Goal: Information Seeking & Learning: Find specific page/section

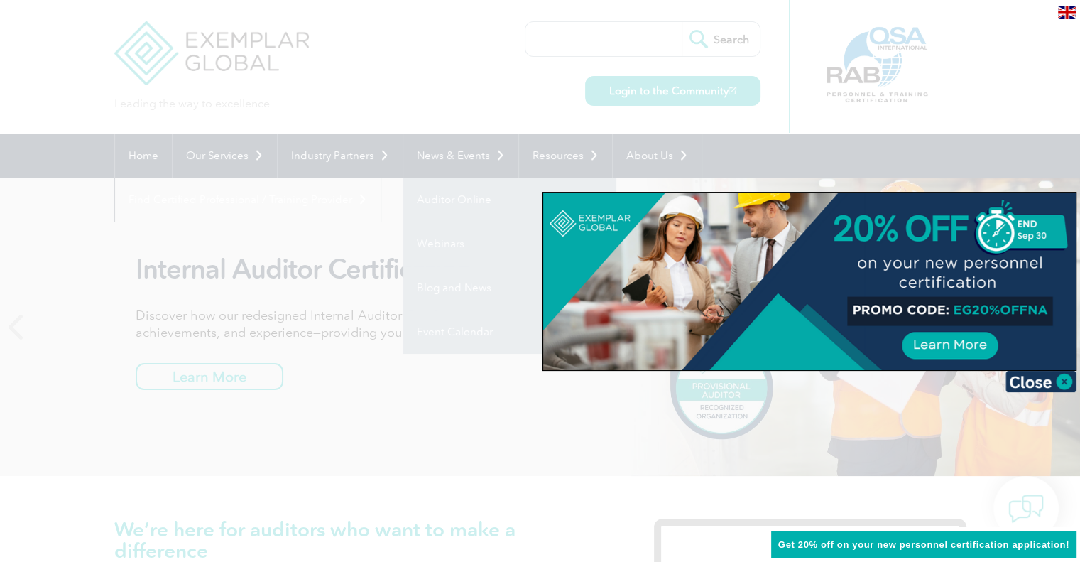
click at [347, 156] on div at bounding box center [540, 281] width 1080 height 562
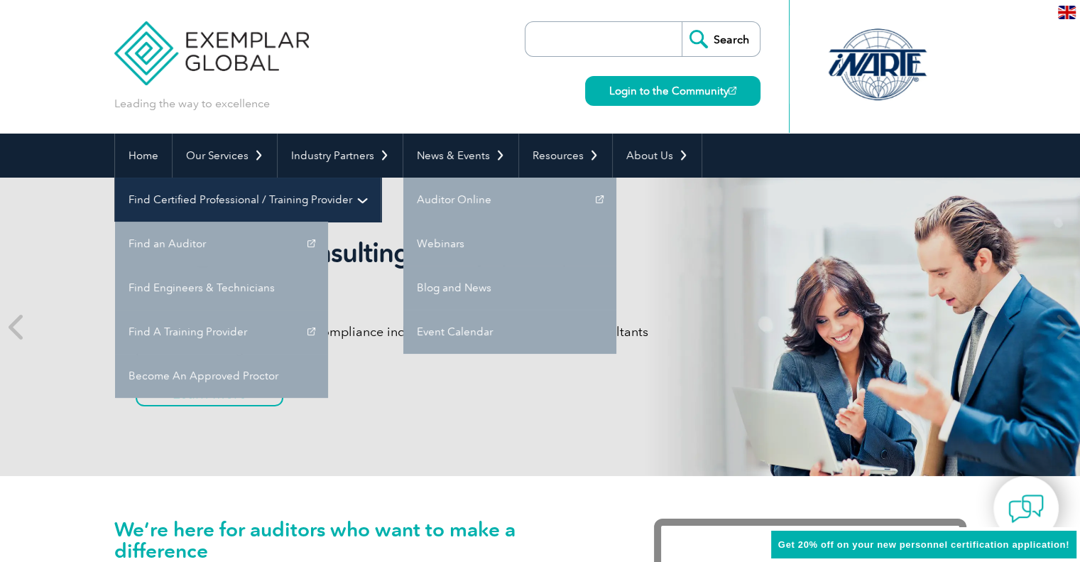
click at [381, 178] on link "Find Certified Professional / Training Provider" at bounding box center [248, 200] width 266 height 44
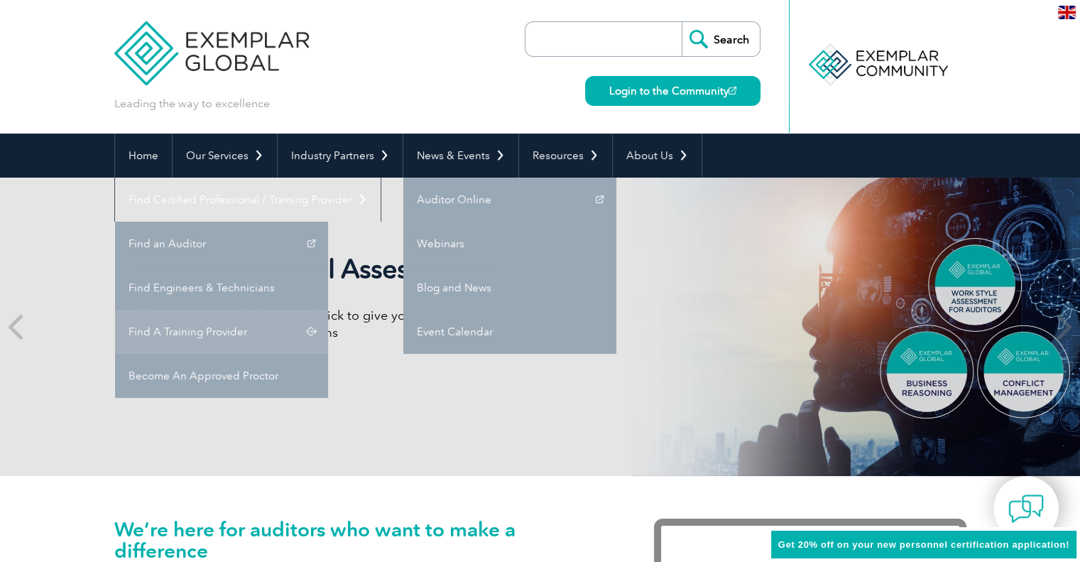
click at [328, 310] on link "Find A Training Provider" at bounding box center [221, 332] width 213 height 44
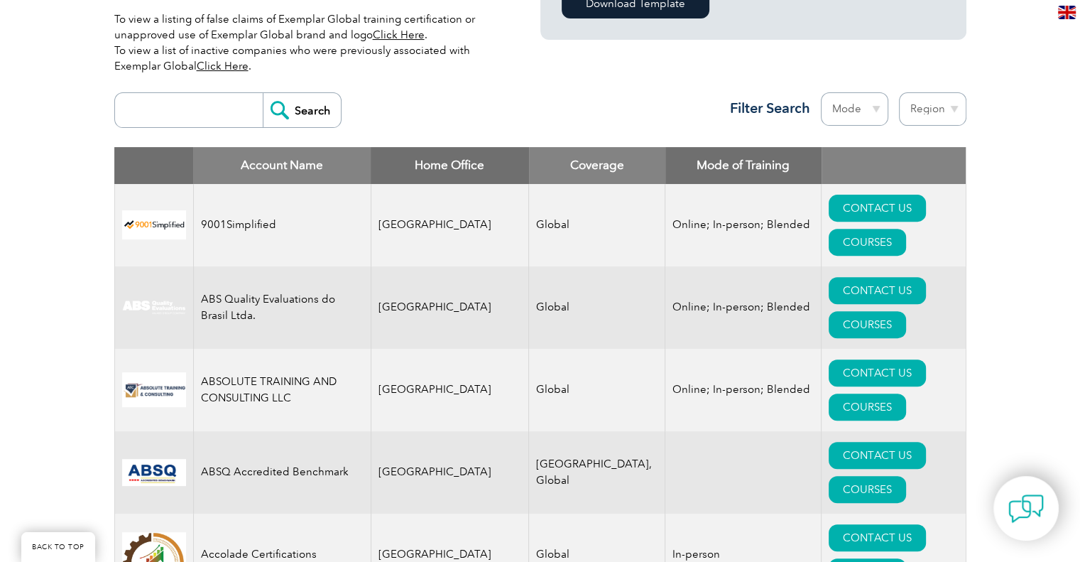
scroll to position [483, 0]
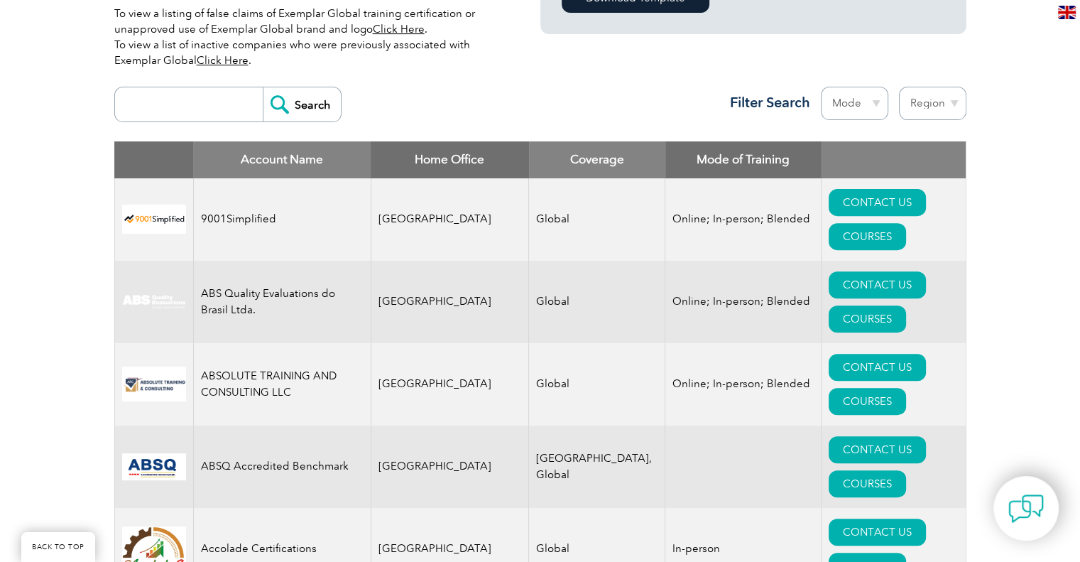
click at [858, 104] on select "Mode Online In-person Blended" at bounding box center [854, 103] width 67 height 33
select select "Online"
click at [821, 87] on select "Mode Online In-person Blended" at bounding box center [854, 103] width 67 height 33
click at [918, 99] on select "Region Australia Bahrain Bangladesh Brazil Canada Colombia Dominican Republic E…" at bounding box center [932, 103] width 67 height 33
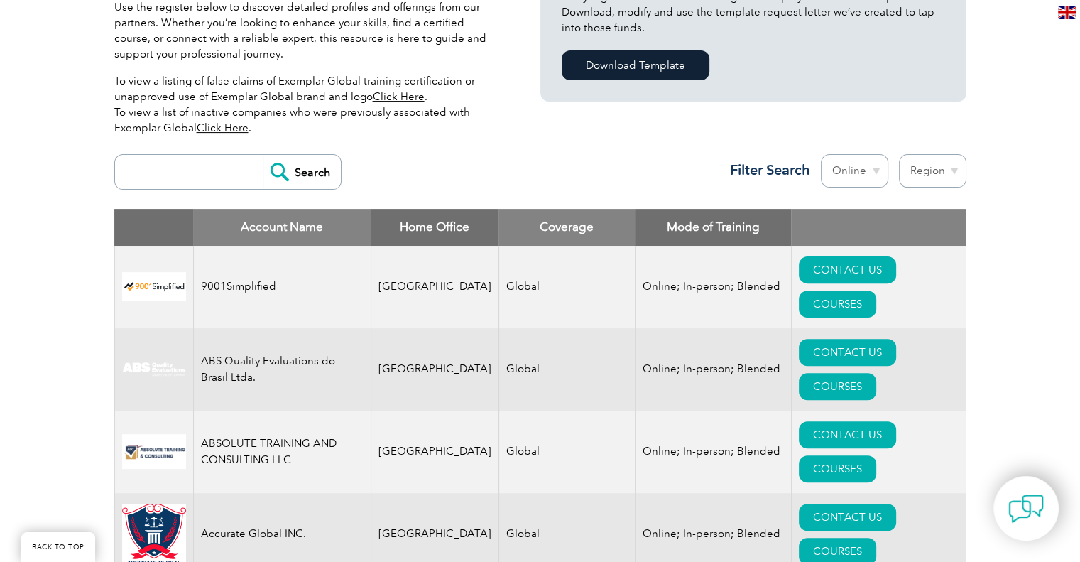
scroll to position [426, 0]
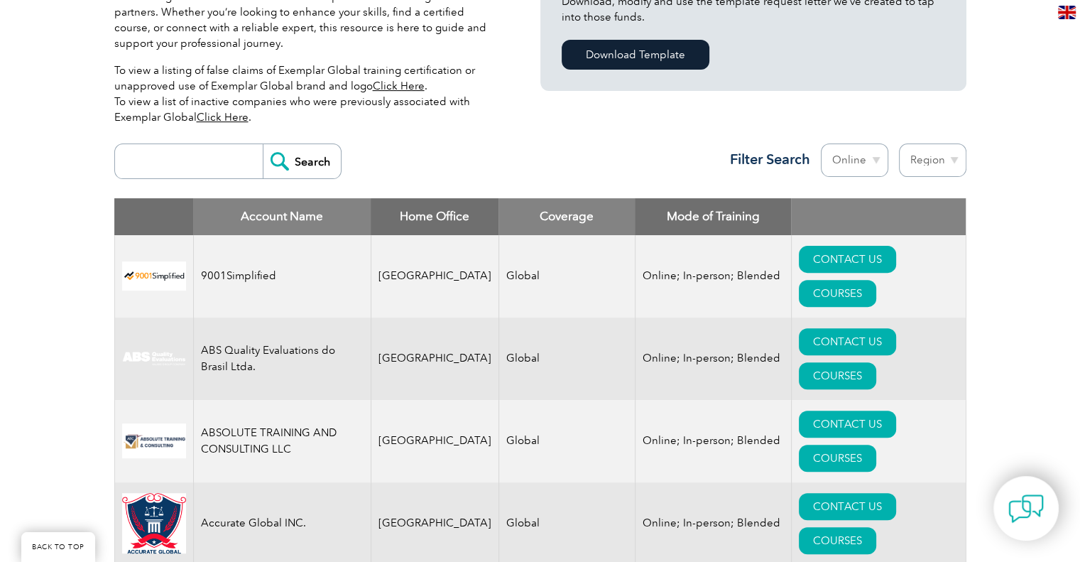
click at [954, 153] on select "Region [GEOGRAPHIC_DATA] [GEOGRAPHIC_DATA] [GEOGRAPHIC_DATA] [GEOGRAPHIC_DATA] …" at bounding box center [932, 159] width 67 height 33
click at [193, 170] on input "search" at bounding box center [192, 161] width 141 height 34
click at [946, 158] on select "Region Australia Bahrain Bangladesh Brazil Canada Colombia Dominican Republic E…" at bounding box center [932, 159] width 67 height 33
click at [218, 155] on input "search" at bounding box center [192, 161] width 141 height 34
click at [213, 117] on link "Click Here" at bounding box center [223, 117] width 52 height 13
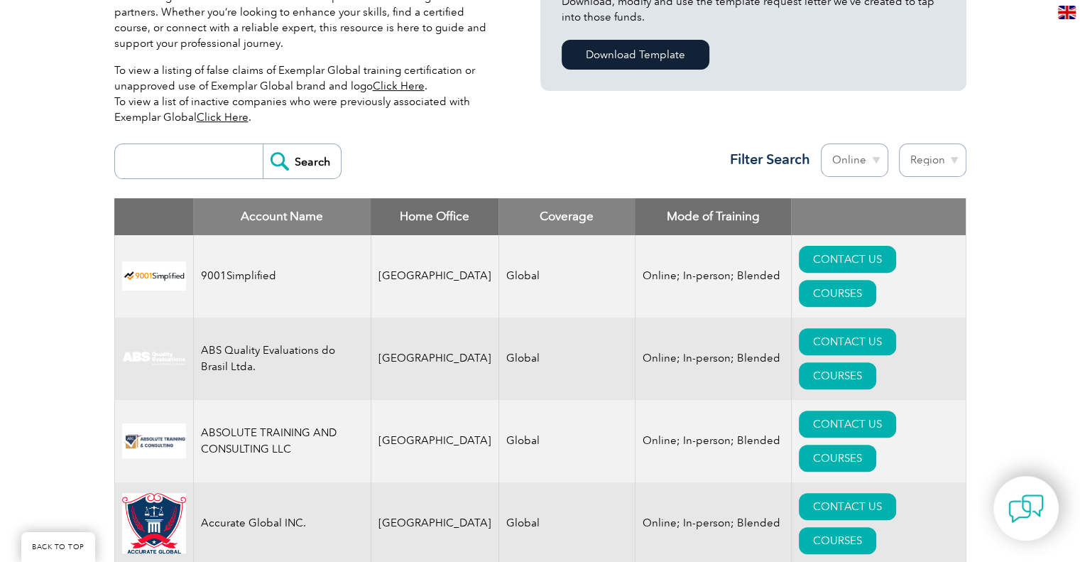
click at [200, 166] on input "search" at bounding box center [192, 161] width 141 height 34
type input "c"
type input "bribery"
click at [263, 144] on input "Search" at bounding box center [302, 161] width 78 height 34
click at [273, 69] on p "To view a listing of false claims of Exemplar Global training certification or …" at bounding box center [306, 93] width 384 height 62
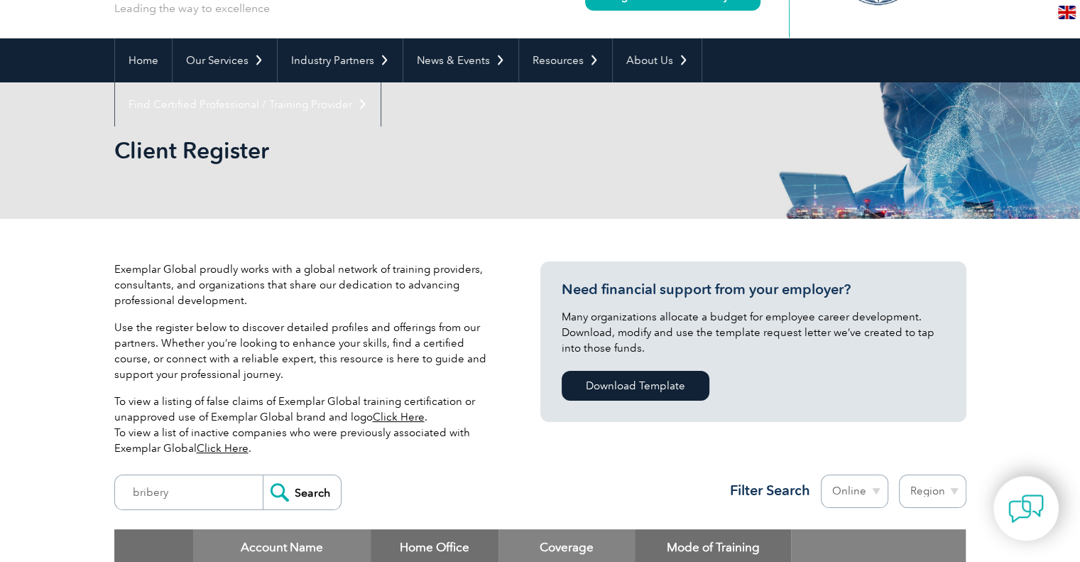
scroll to position [85, 0]
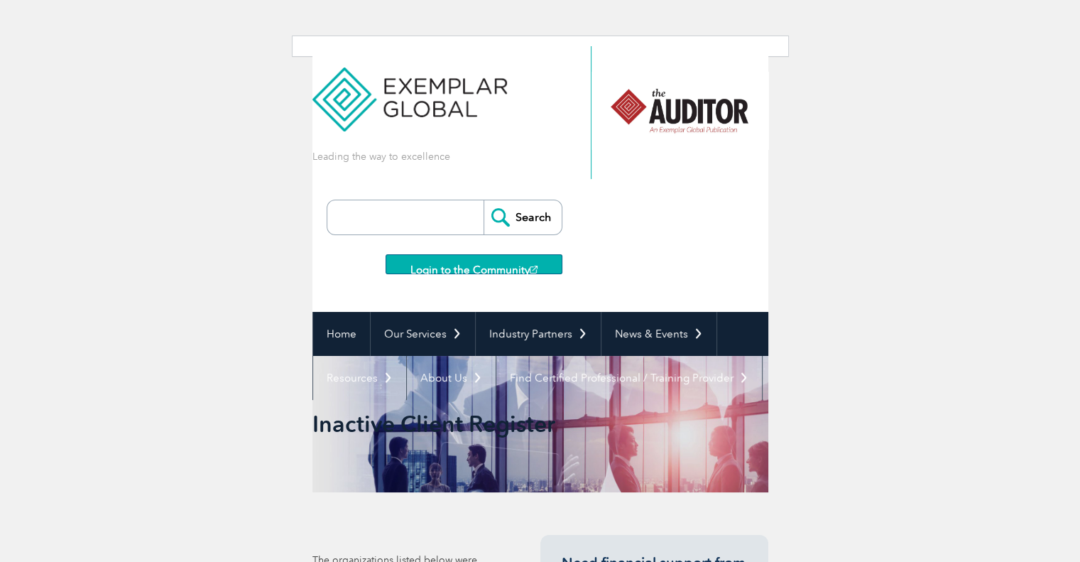
click at [227, 242] on html "BACK TO TOP Leading the way to excellence ▼" at bounding box center [540, 400] width 1080 height 801
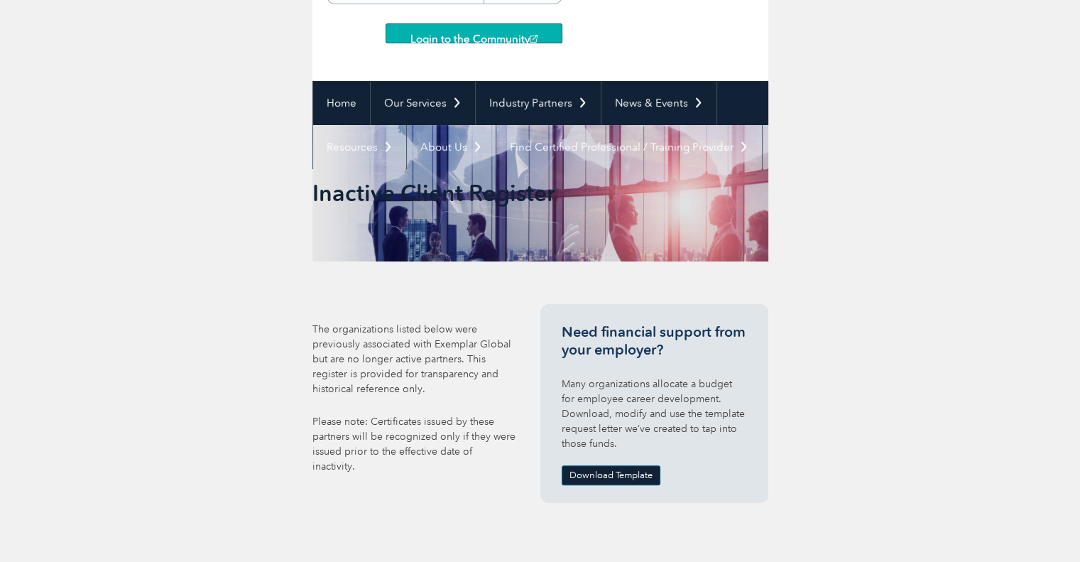
scroll to position [235, 0]
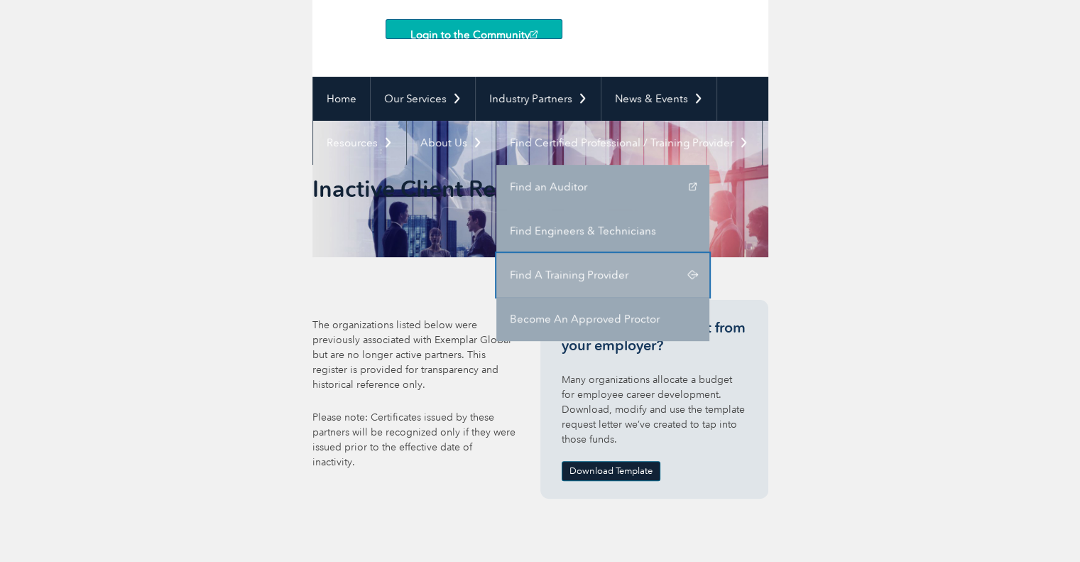
click at [593, 272] on link "Find A Training Provider" at bounding box center [602, 275] width 213 height 44
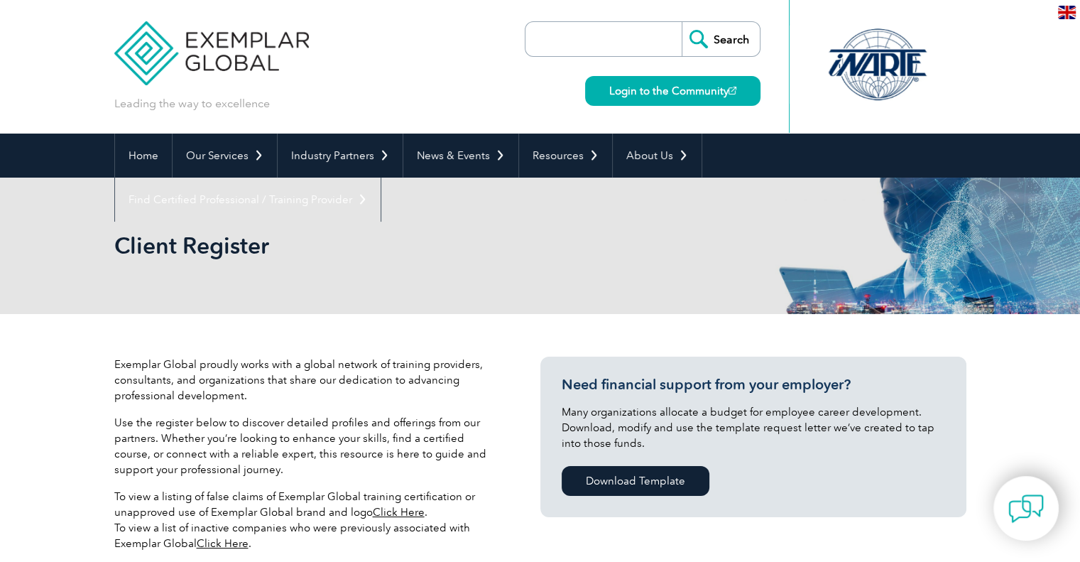
click at [358, 357] on p "Exemplar Global proudly works with a global network of training providers, cons…" at bounding box center [306, 380] width 384 height 47
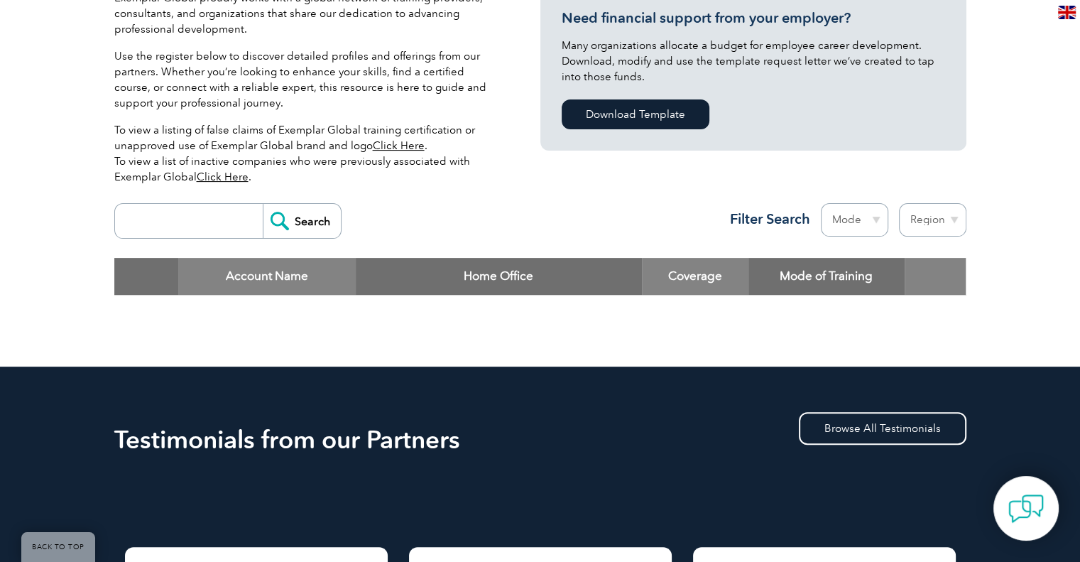
scroll to position [369, 0]
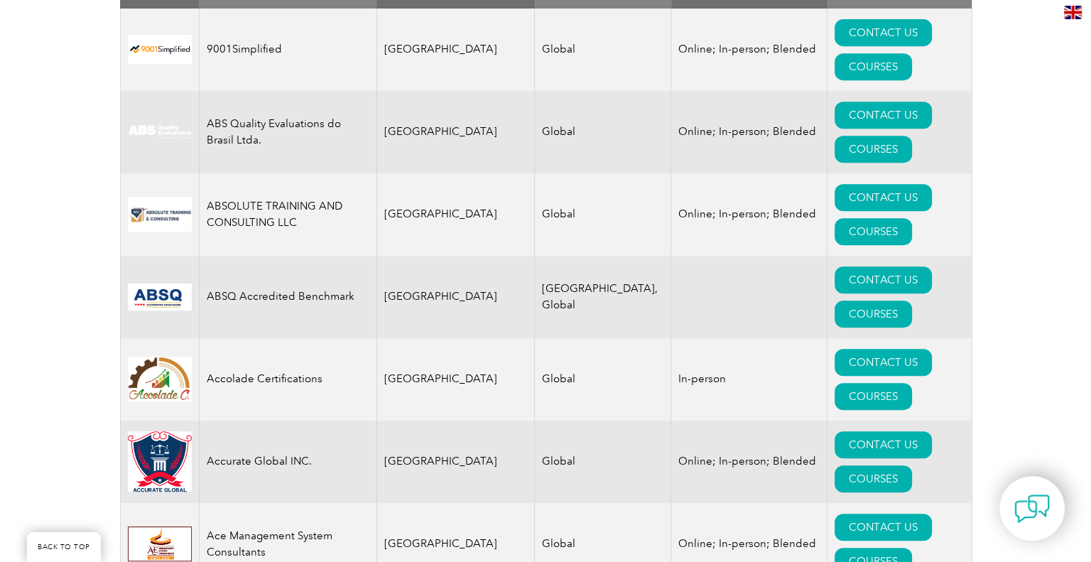
scroll to position [653, 0]
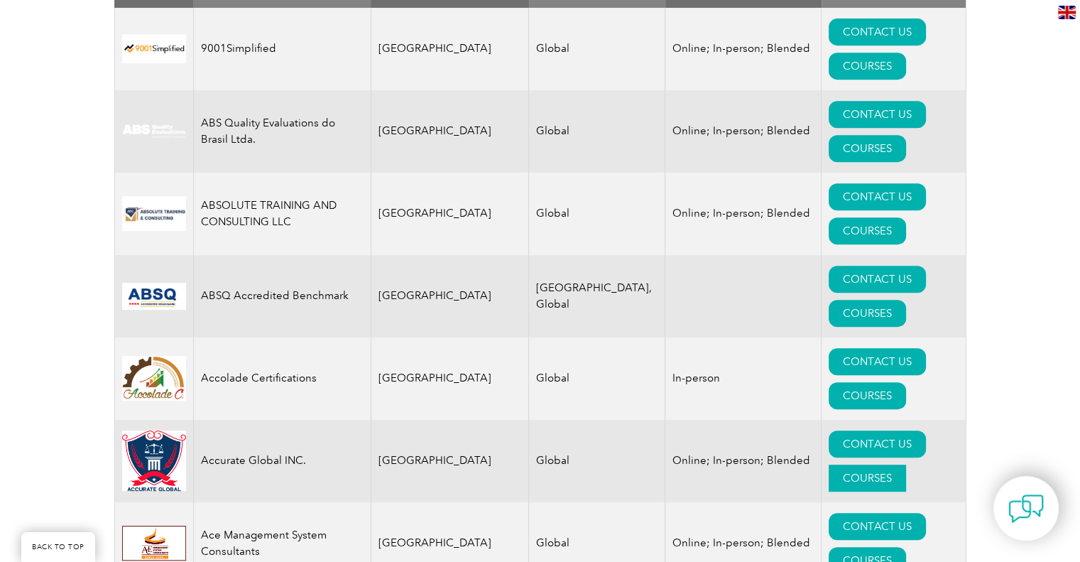
click at [906, 464] on link "COURSES" at bounding box center [867, 477] width 77 height 27
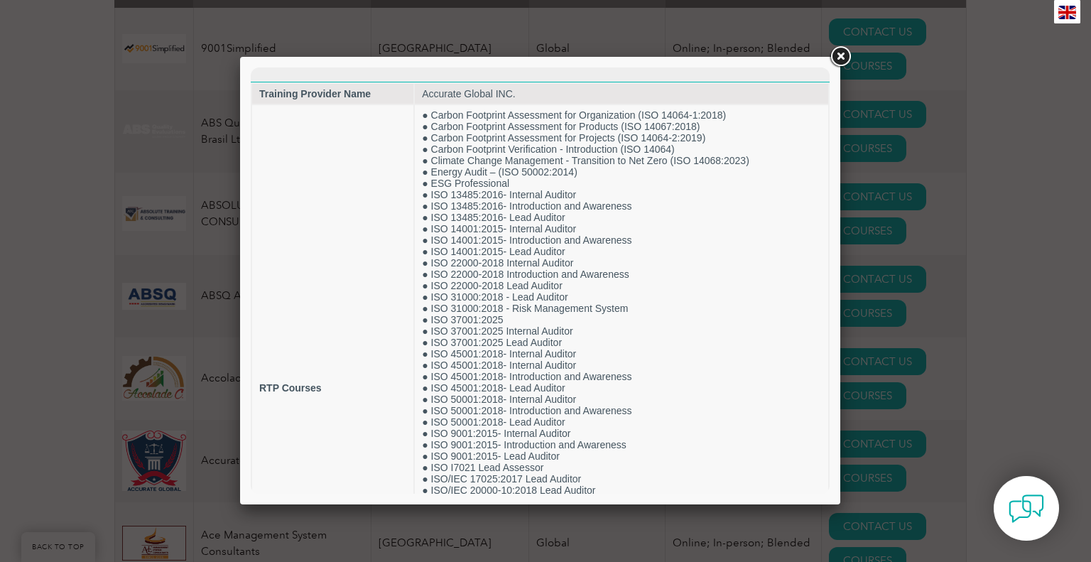
scroll to position [0, 0]
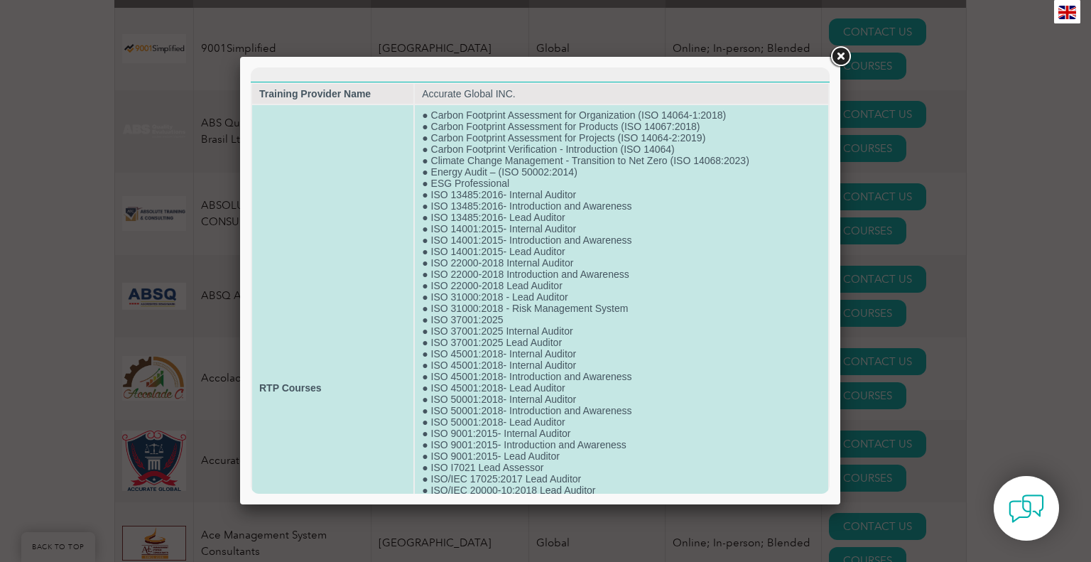
click at [557, 338] on td "● Carbon Footprint Assessment for Organization (ISO 14064-1:2018) ● Carbon Foot…" at bounding box center [621, 387] width 413 height 565
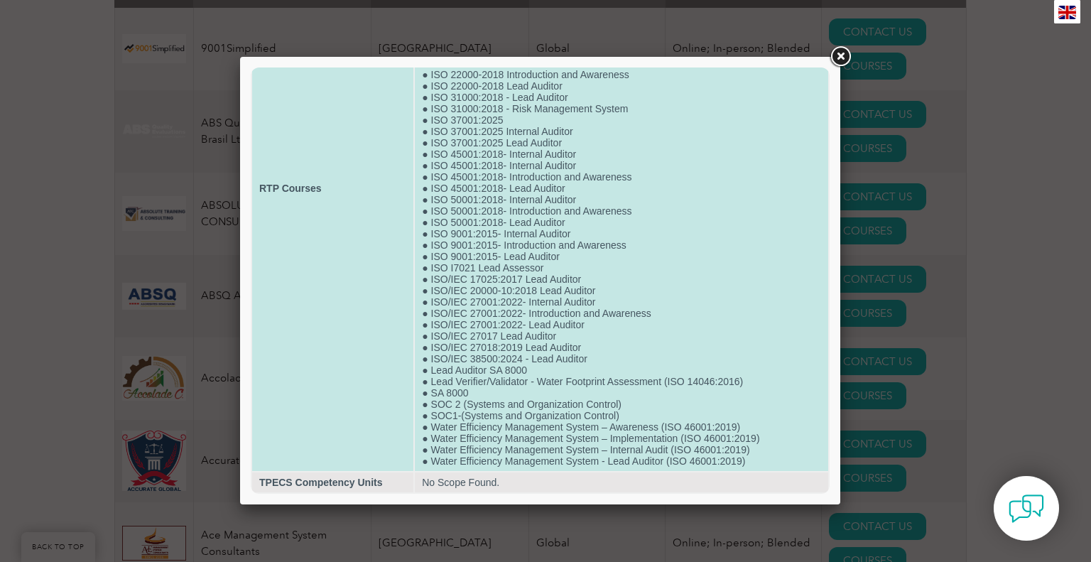
scroll to position [227, 0]
click at [557, 261] on td "● Carbon Footprint Assessment for Organization (ISO 14064-1:2018) ● Carbon Foot…" at bounding box center [621, 188] width 413 height 565
click at [621, 217] on td "● Carbon Footprint Assessment for Organization (ISO 14064-1:2018) ● Carbon Foot…" at bounding box center [621, 188] width 413 height 565
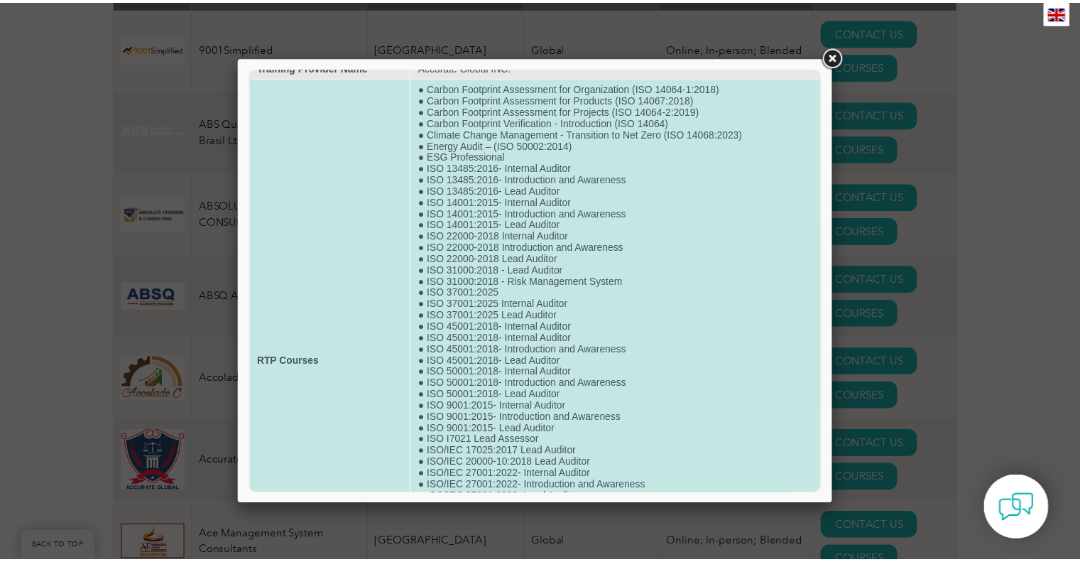
scroll to position [0, 0]
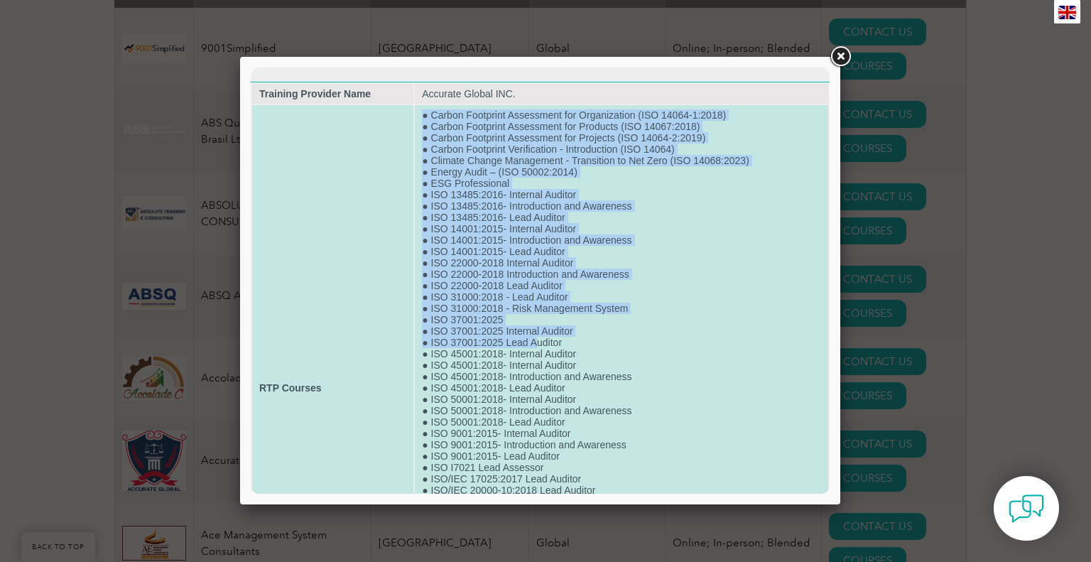
drag, startPoint x: 532, startPoint y: 358, endPoint x: 398, endPoint y: 349, distance: 133.8
click at [398, 349] on tr "RTP Courses ● Carbon Footprint Assessment for Organization (ISO 14064-1:2018) ●…" at bounding box center [540, 387] width 576 height 565
click at [602, 327] on td "● Carbon Footprint Assessment for Organization (ISO 14064-1:2018) ● Carbon Foot…" at bounding box center [621, 387] width 413 height 565
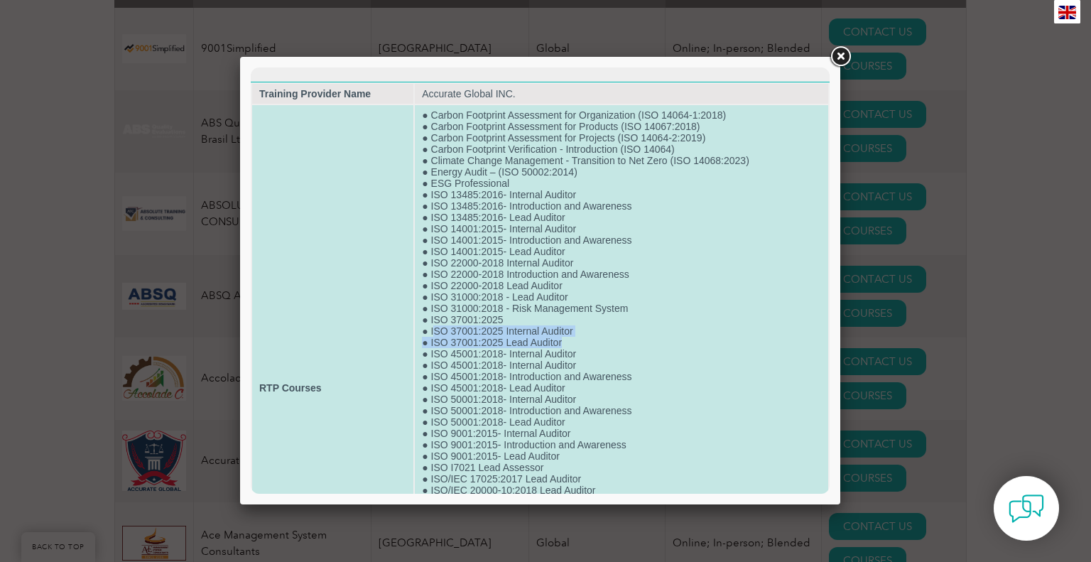
drag, startPoint x: 429, startPoint y: 343, endPoint x: 567, endPoint y: 359, distance: 139.4
click at [567, 359] on td "● Carbon Footprint Assessment for Organization (ISO 14064-1:2018) ● Carbon Foot…" at bounding box center [621, 387] width 413 height 565
drag, startPoint x: 561, startPoint y: 348, endPoint x: 391, endPoint y: 327, distance: 171.0
click at [391, 327] on tr "RTP Courses ● Carbon Footprint Assessment for Organization (ISO 14064-1:2018) ●…" at bounding box center [540, 387] width 576 height 565
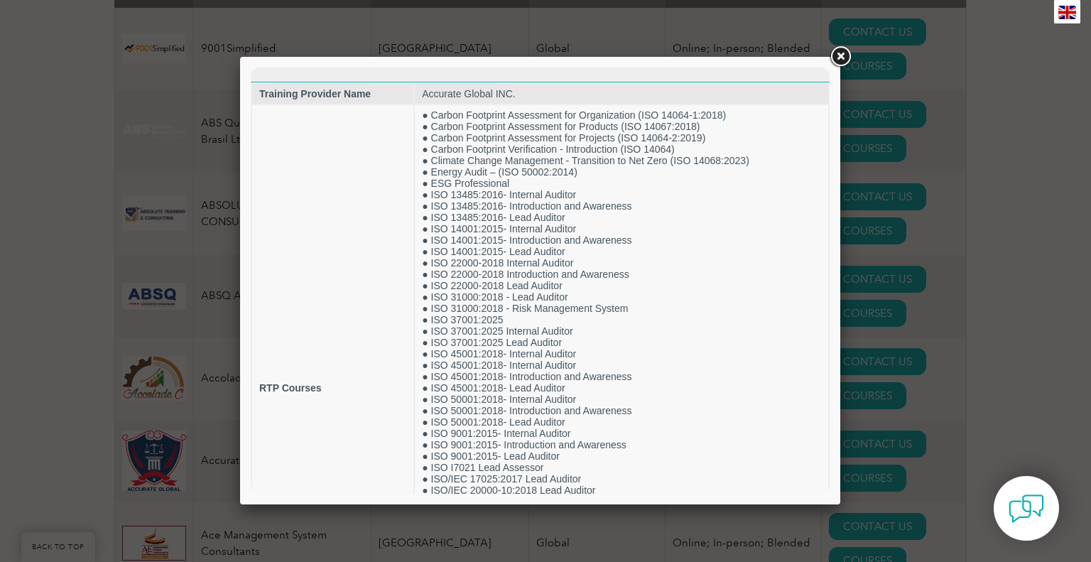
click at [833, 62] on link at bounding box center [840, 57] width 26 height 26
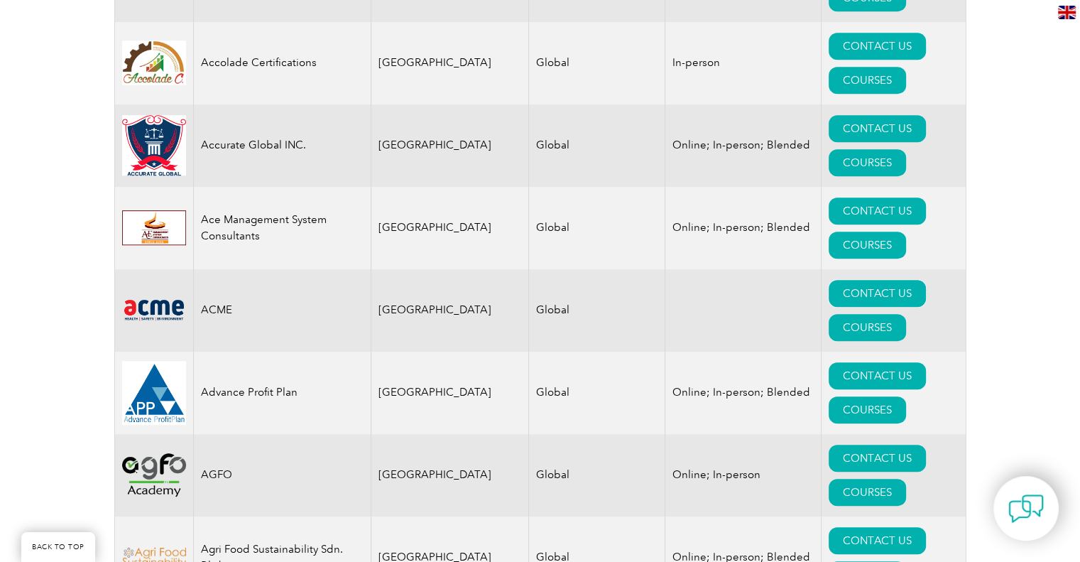
scroll to position [994, 0]
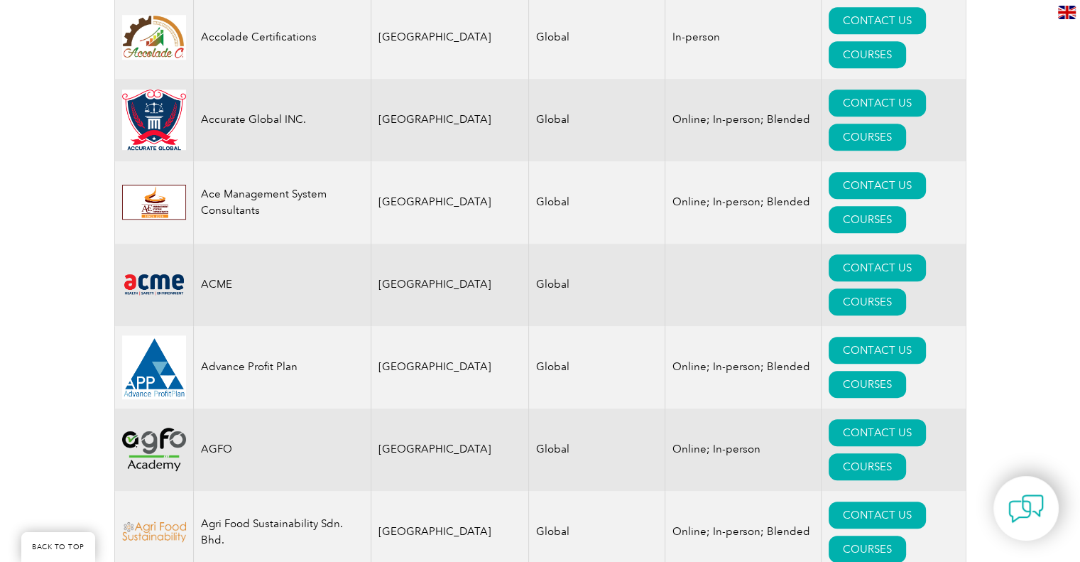
drag, startPoint x: 225, startPoint y: 364, endPoint x: 333, endPoint y: 361, distance: 108.0
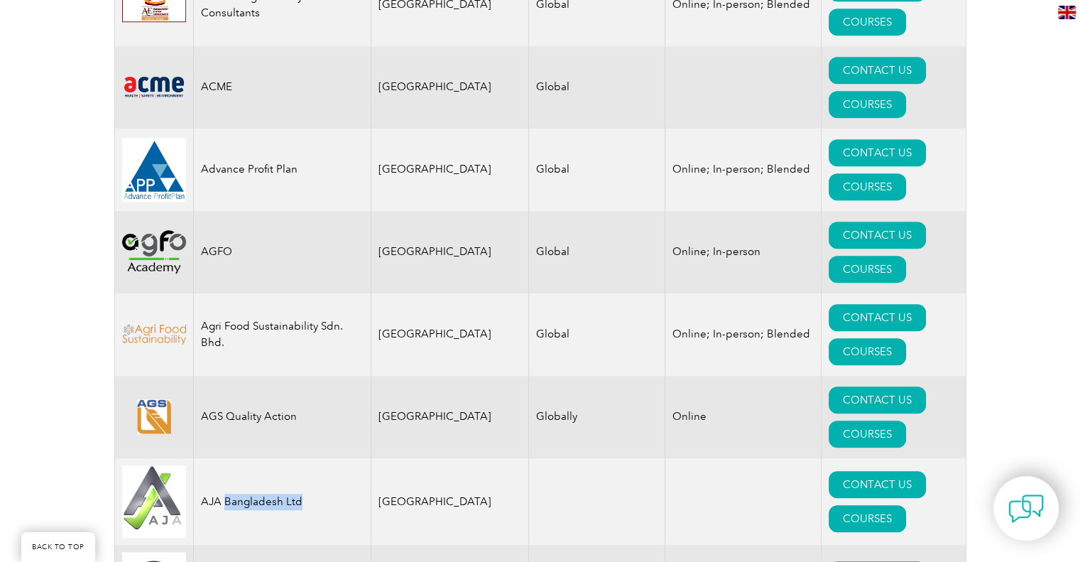
scroll to position [1193, 0]
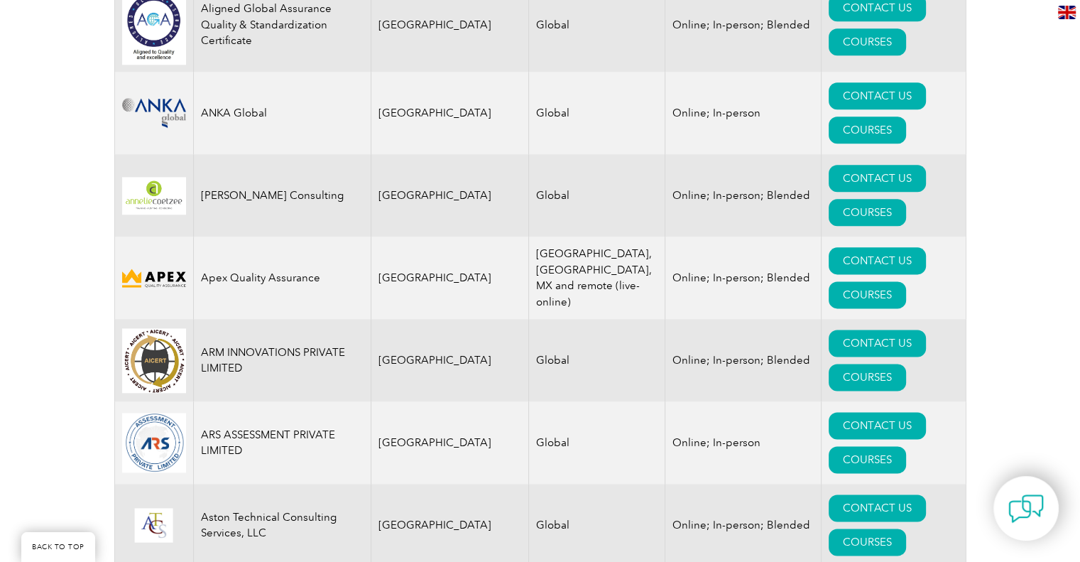
scroll to position [1761, 0]
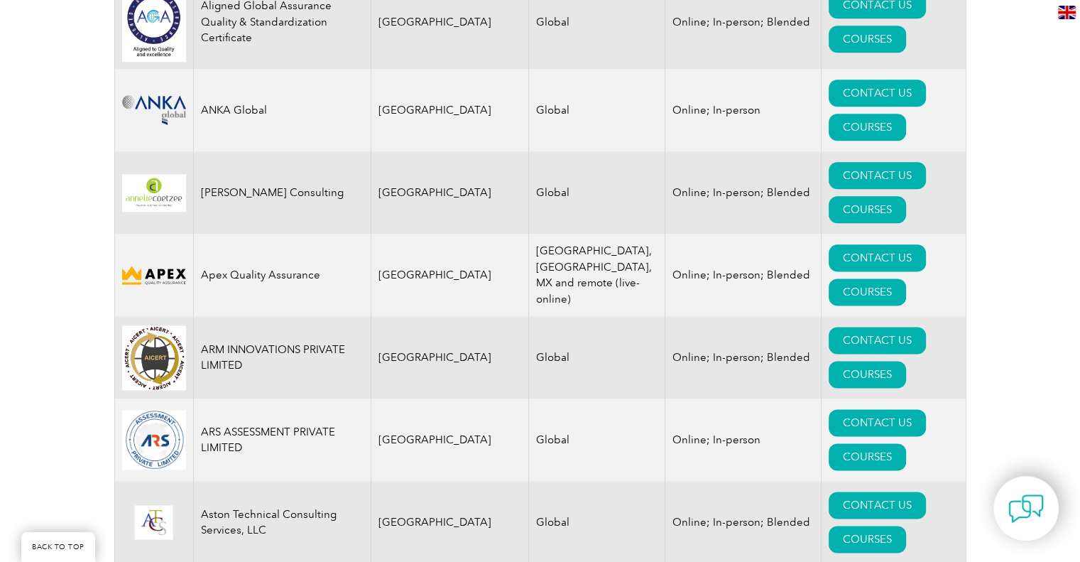
drag, startPoint x: 378, startPoint y: 125, endPoint x: 457, endPoint y: 128, distance: 79.6
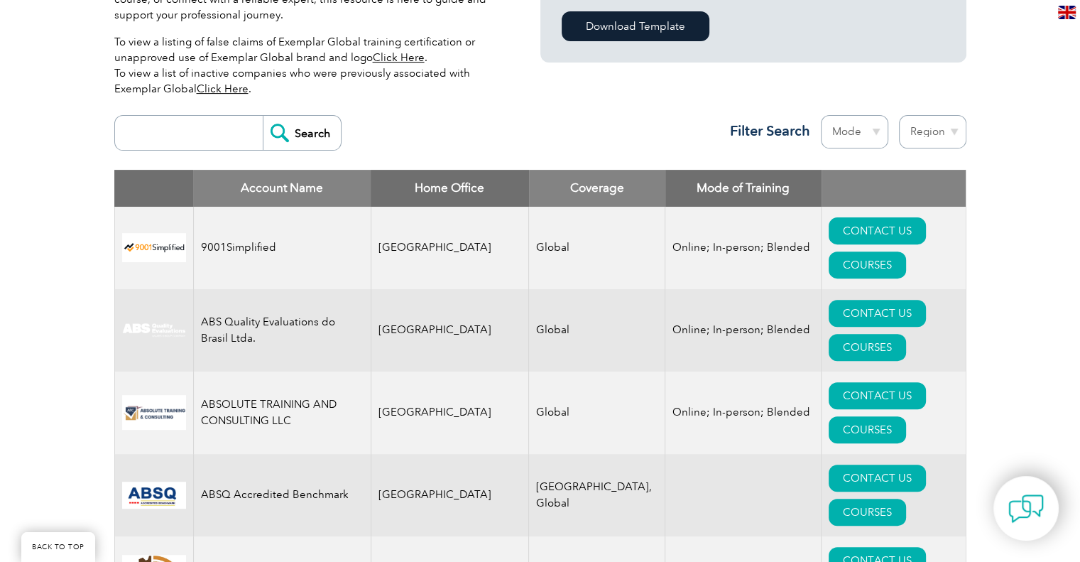
scroll to position [426, 0]
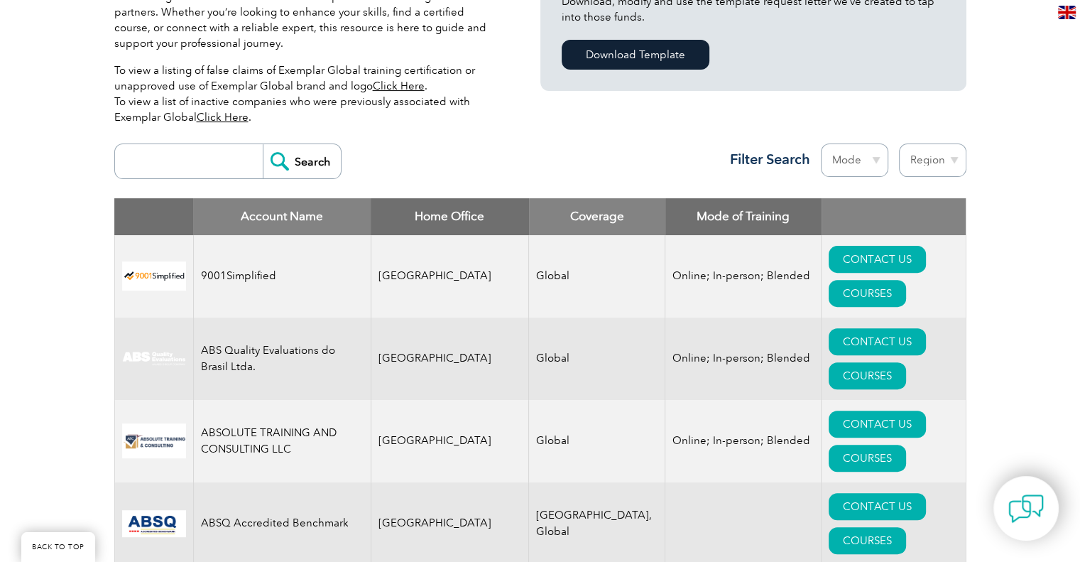
click at [864, 153] on select "Mode Online In-person Blended" at bounding box center [854, 159] width 67 height 33
select select "Online"
click at [821, 143] on select "Mode Online In-person Blended" at bounding box center [854, 159] width 67 height 33
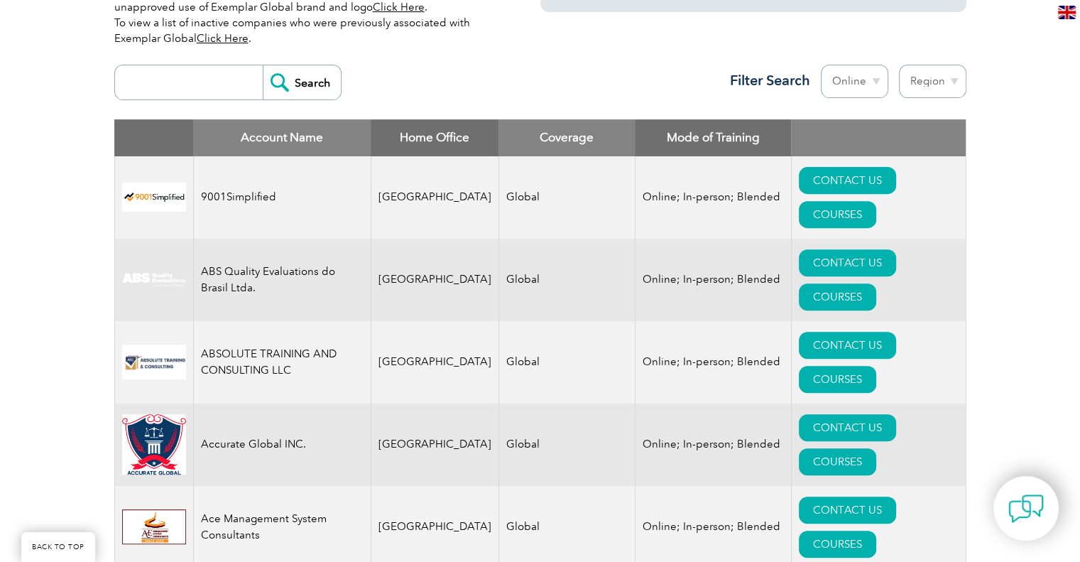
scroll to position [483, 0]
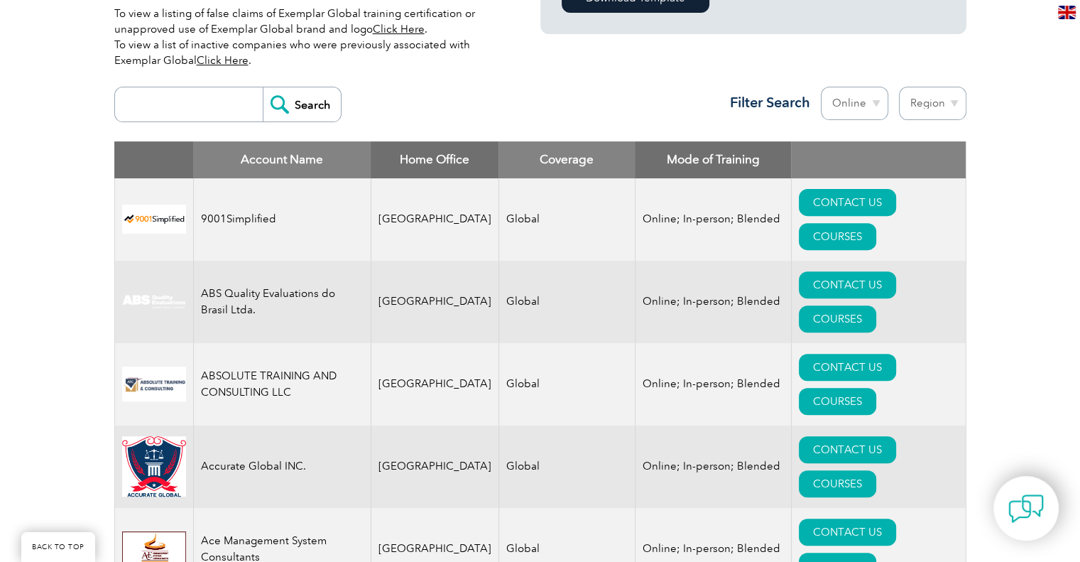
click at [923, 104] on select "Region [GEOGRAPHIC_DATA] [GEOGRAPHIC_DATA] [GEOGRAPHIC_DATA] [GEOGRAPHIC_DATA] …" at bounding box center [932, 103] width 67 height 33
click at [899, 87] on select "Region [GEOGRAPHIC_DATA] [GEOGRAPHIC_DATA] [GEOGRAPHIC_DATA] [GEOGRAPHIC_DATA] …" at bounding box center [932, 103] width 67 height 33
click at [942, 104] on select "Region Australia Bahrain Bangladesh Brazil Canada Colombia Dominican Republic E…" at bounding box center [932, 103] width 67 height 33
select select "[GEOGRAPHIC_DATA]"
click at [899, 87] on select "Region Australia Bahrain Bangladesh Brazil Canada Colombia Dominican Republic E…" at bounding box center [932, 103] width 67 height 33
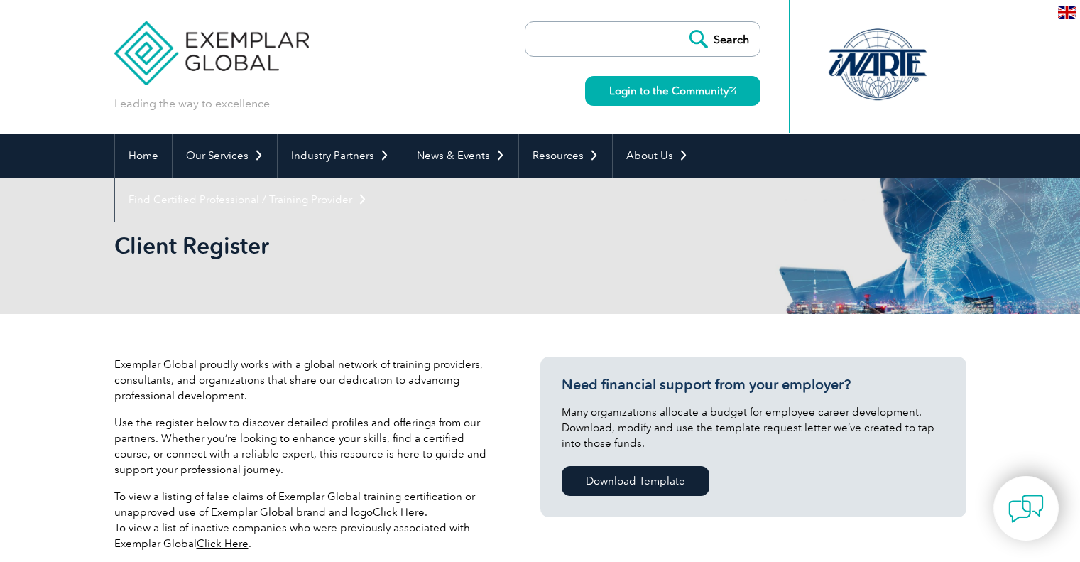
select select "[GEOGRAPHIC_DATA]"
click at [265, 489] on p "To view a listing of false claims of Exemplar Global training certification or …" at bounding box center [306, 520] width 384 height 62
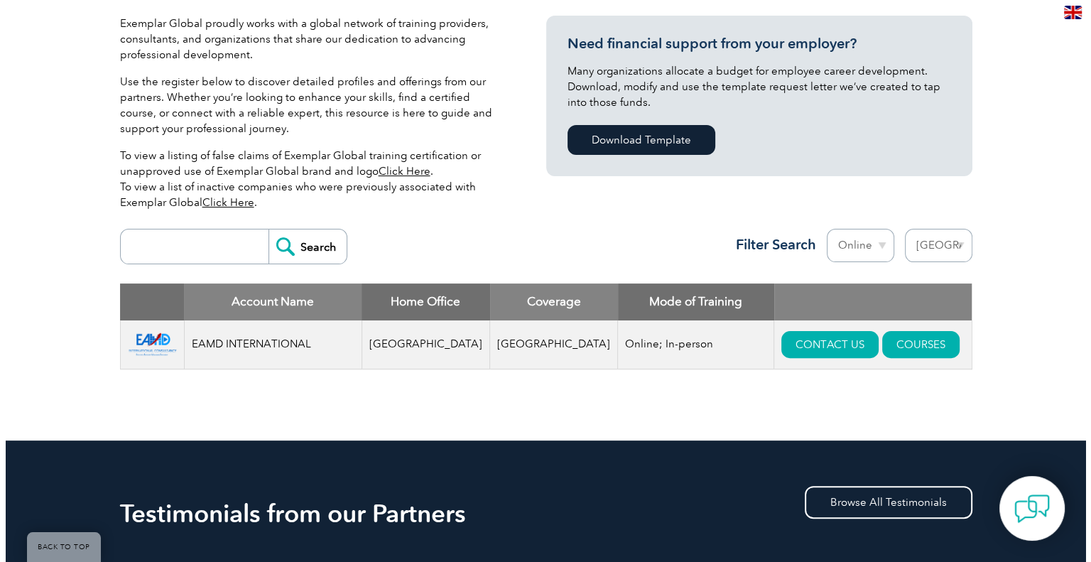
scroll to position [369, 0]
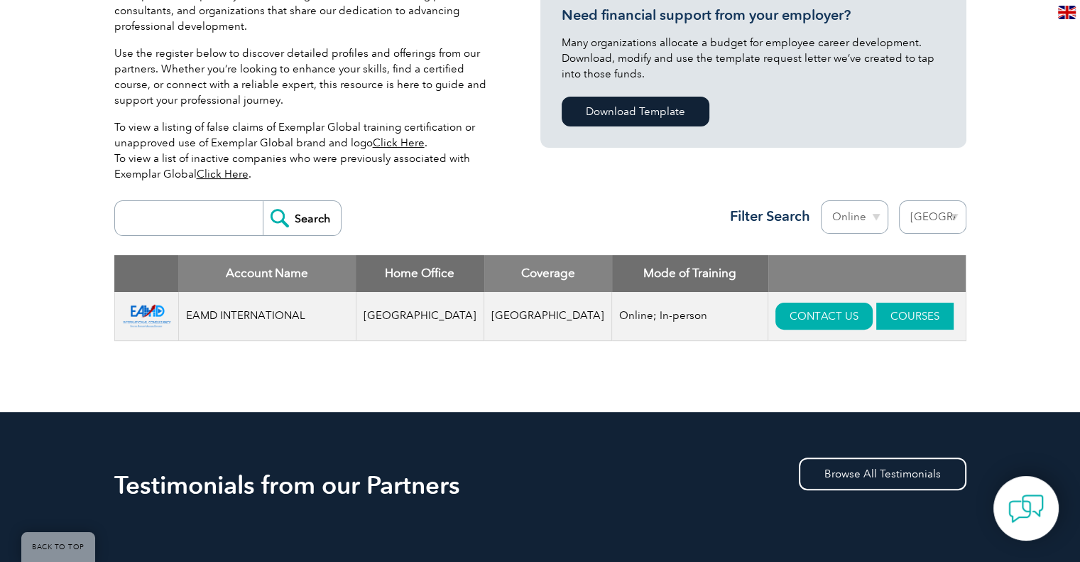
click at [876, 317] on link "COURSES" at bounding box center [914, 316] width 77 height 27
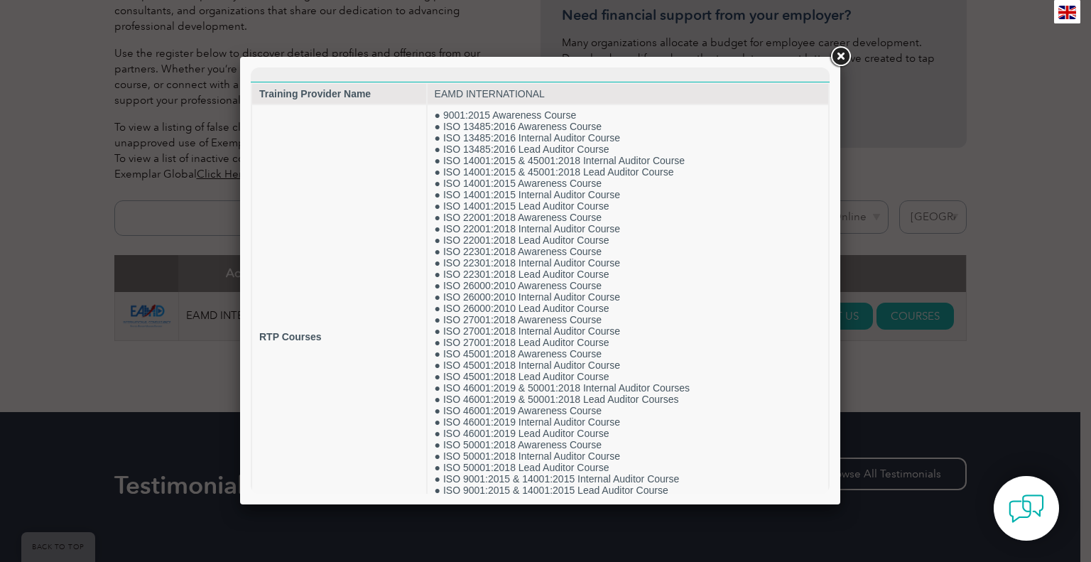
scroll to position [0, 0]
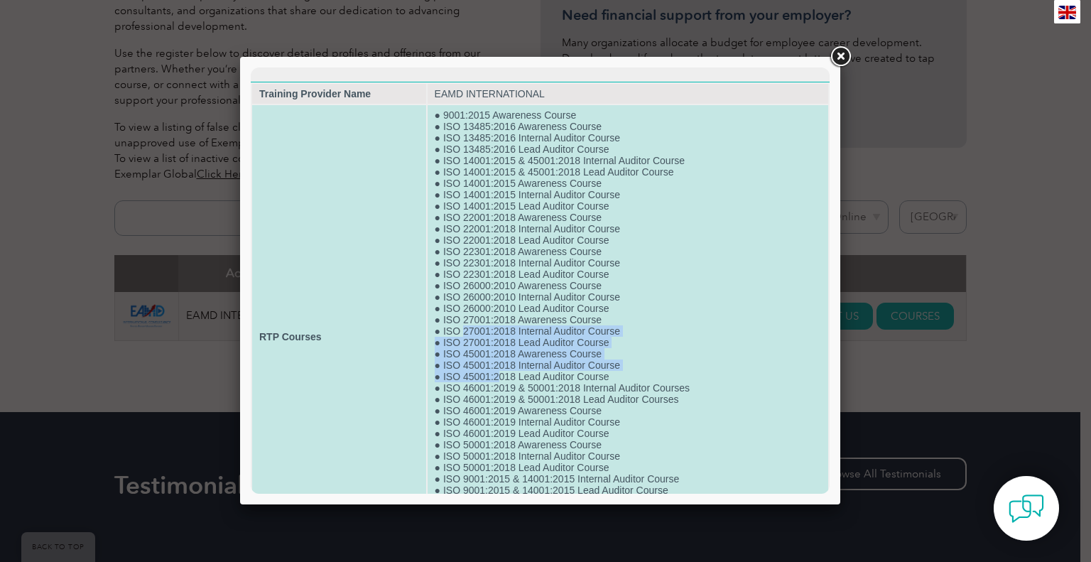
drag, startPoint x: 458, startPoint y: 340, endPoint x: 493, endPoint y: 389, distance: 60.1
click at [493, 389] on td "● 9001:2015 Awareness Course ● ISO 13485:2016 Awareness Course ● ISO 13485:2016…" at bounding box center [628, 336] width 401 height 463
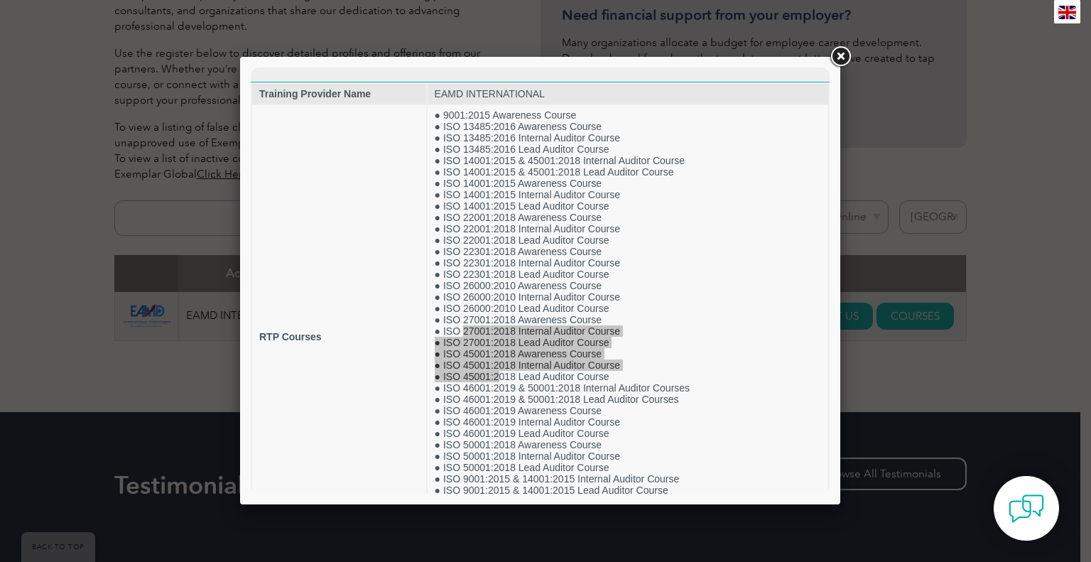
click at [922, 150] on div at bounding box center [545, 281] width 1091 height 562
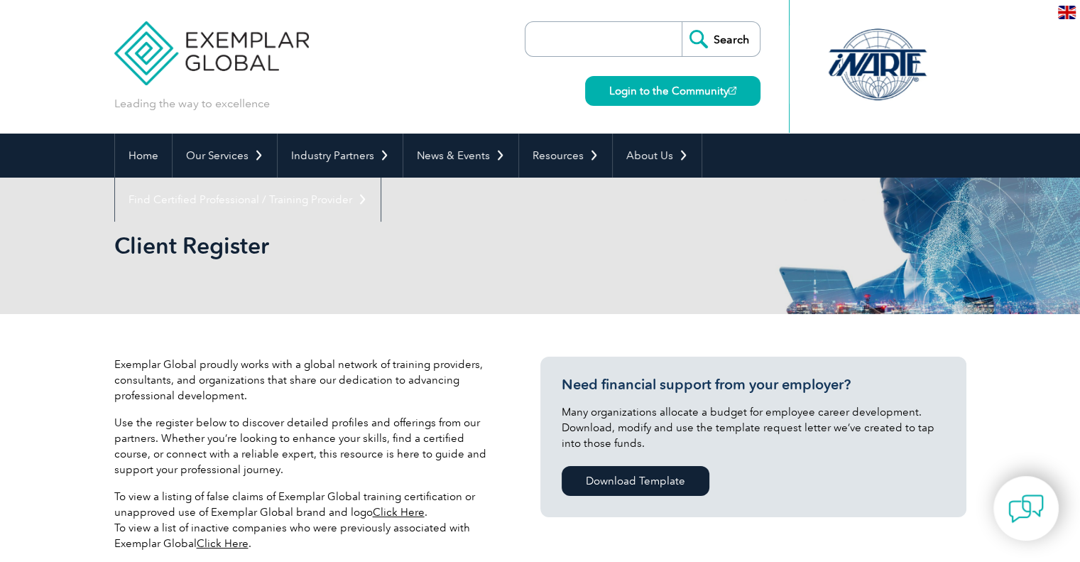
click at [339, 450] on p "Use the register below to discover detailed profiles and offerings from our par…" at bounding box center [306, 446] width 384 height 62
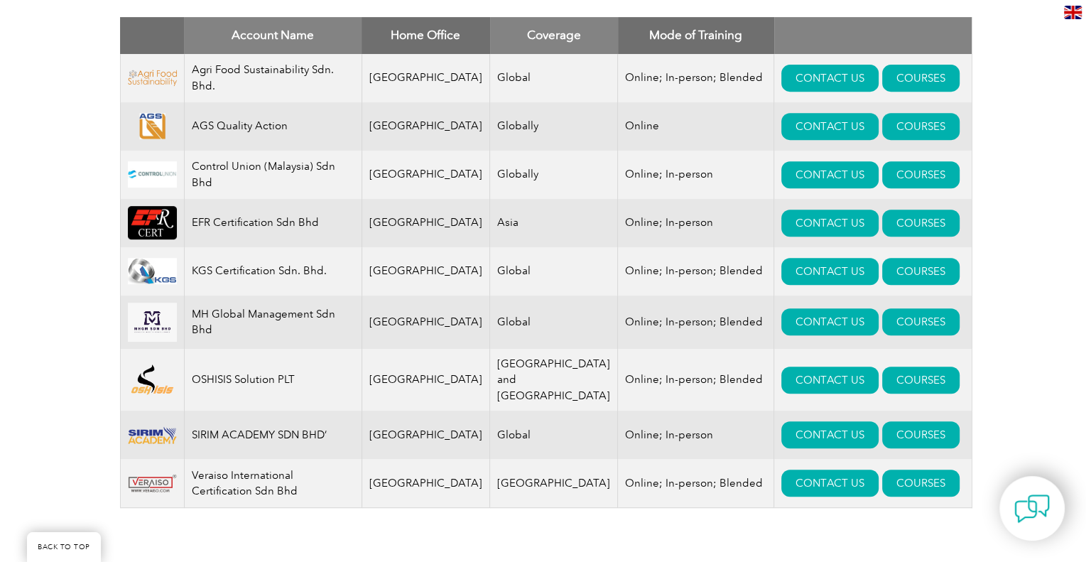
scroll to position [625, 0]
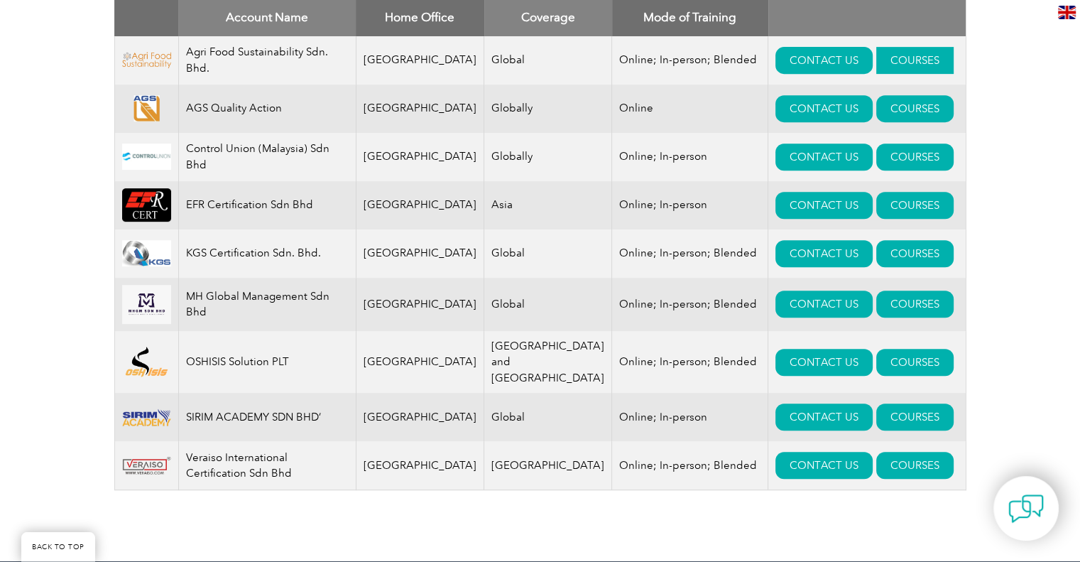
click at [876, 55] on link "COURSES" at bounding box center [914, 60] width 77 height 27
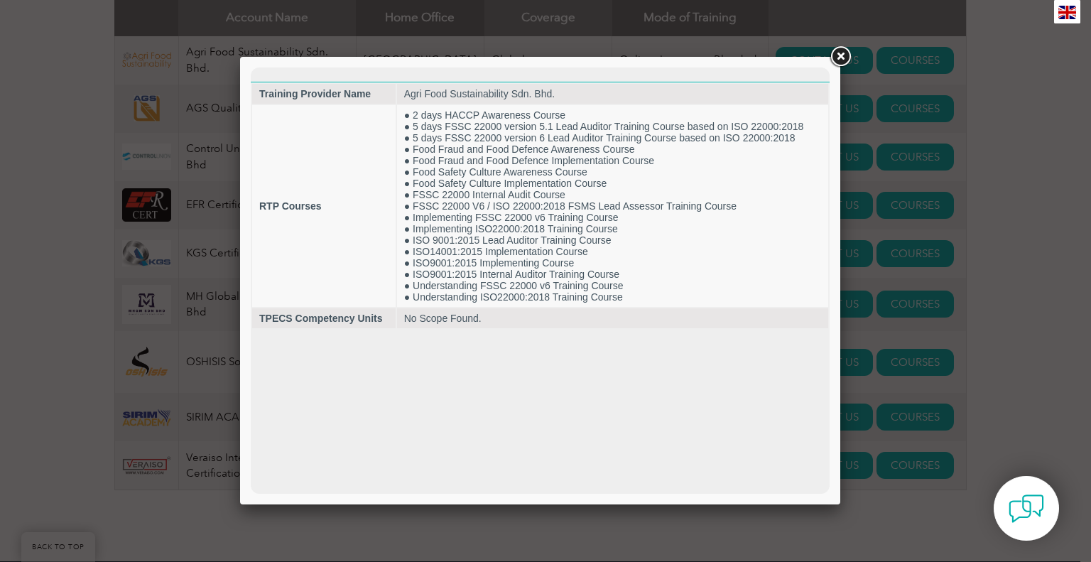
scroll to position [0, 0]
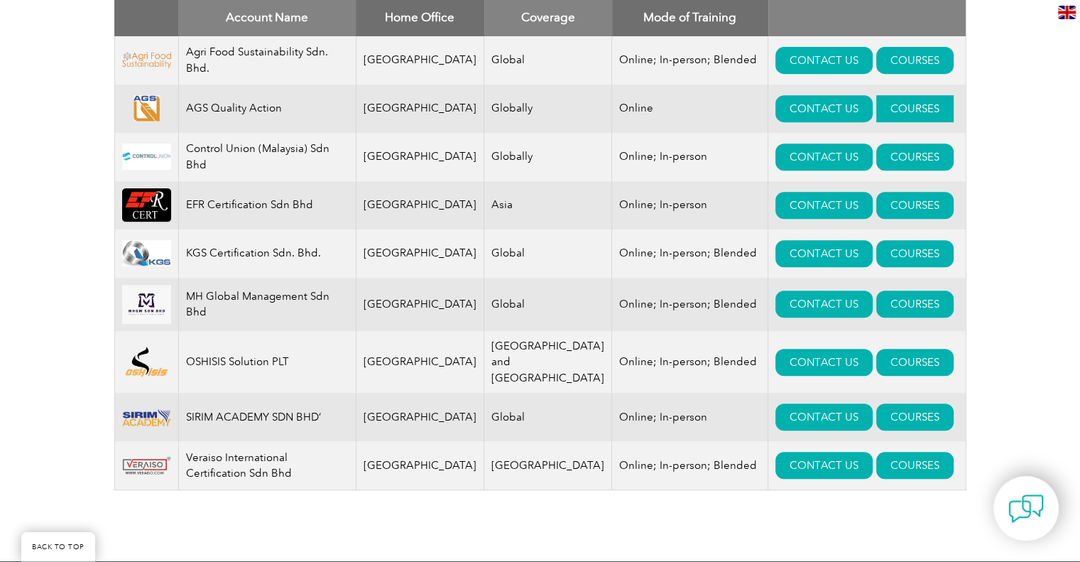
click at [876, 102] on link "COURSES" at bounding box center [914, 108] width 77 height 27
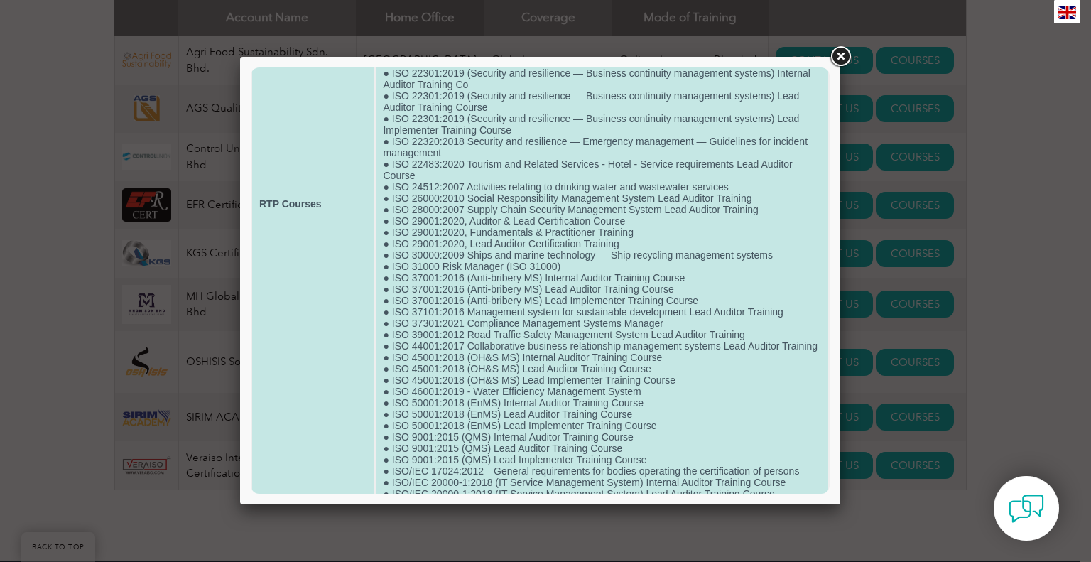
scroll to position [540, 0]
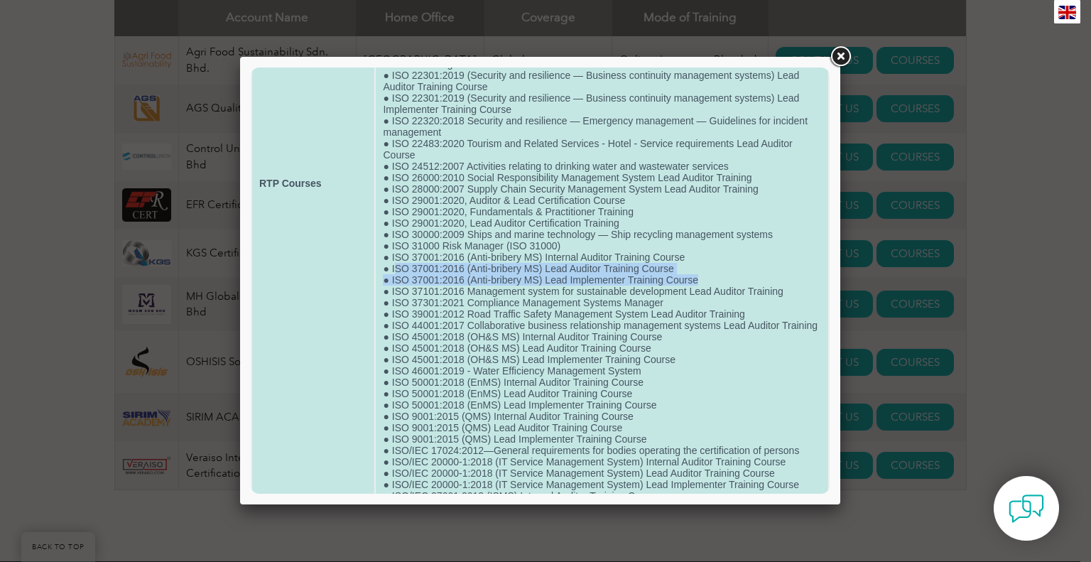
drag, startPoint x: 393, startPoint y: 313, endPoint x: 713, endPoint y: 329, distance: 320.7
click at [713, 329] on td "● • OIC/SMIIC 1:2019 General Requirements for Halal Food ● API Q1 Certification…" at bounding box center [602, 183] width 452 height 1213
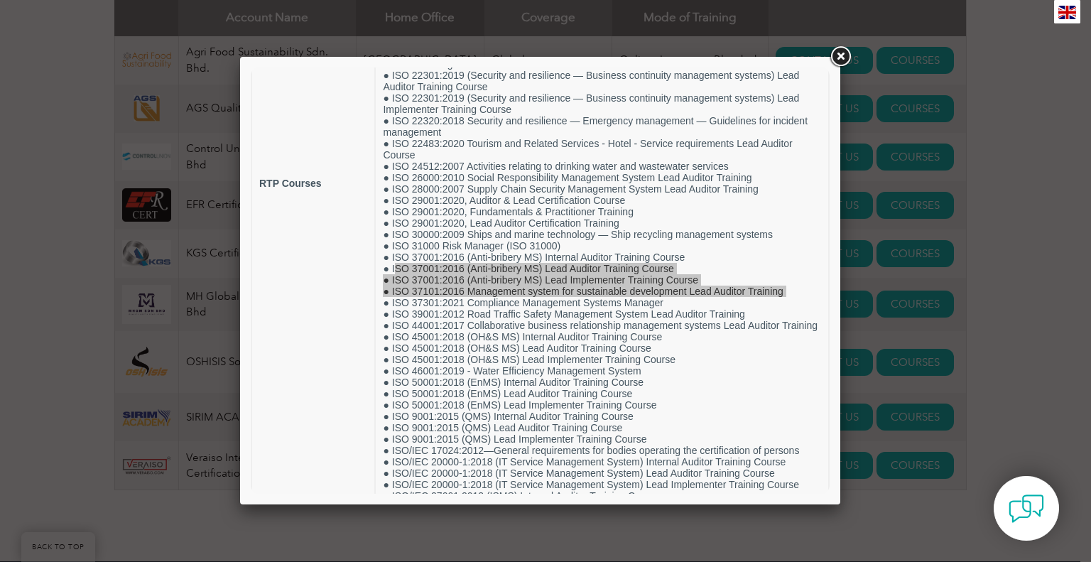
click at [53, 364] on div at bounding box center [545, 281] width 1091 height 562
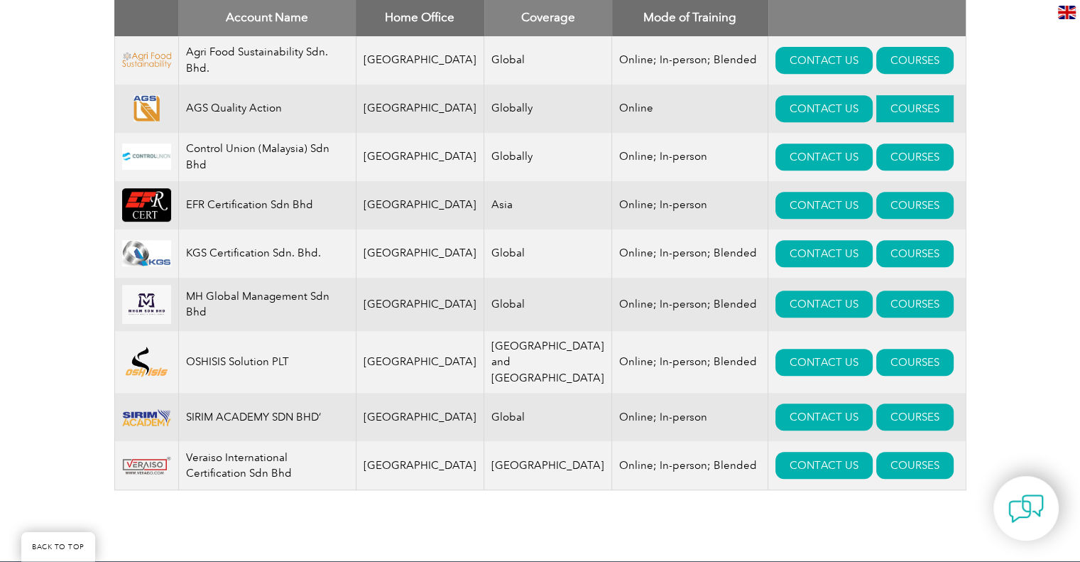
click at [876, 101] on link "COURSES" at bounding box center [914, 108] width 77 height 27
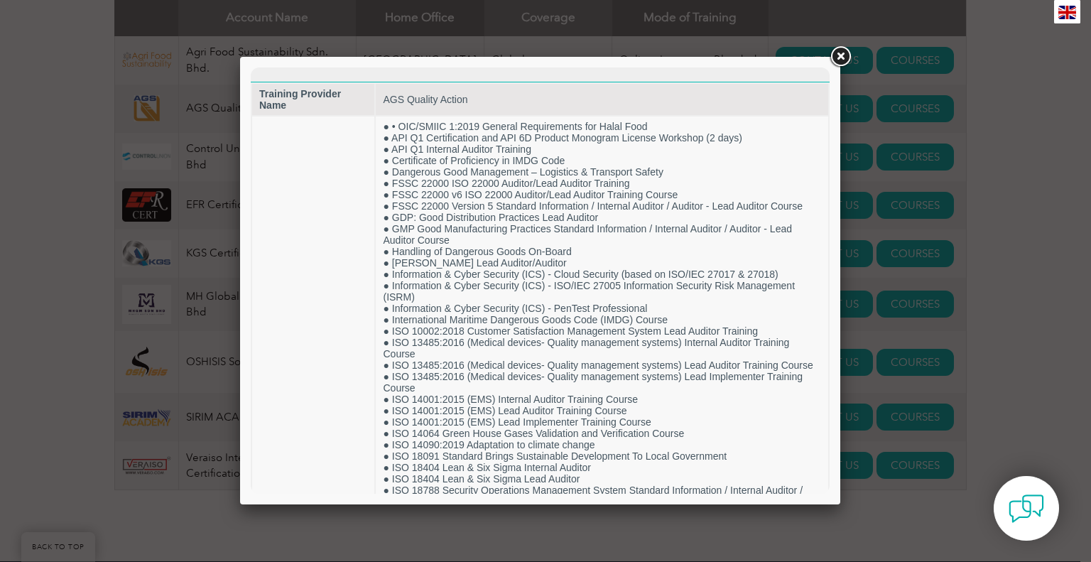
scroll to position [0, 0]
click at [841, 53] on link at bounding box center [840, 57] width 26 height 26
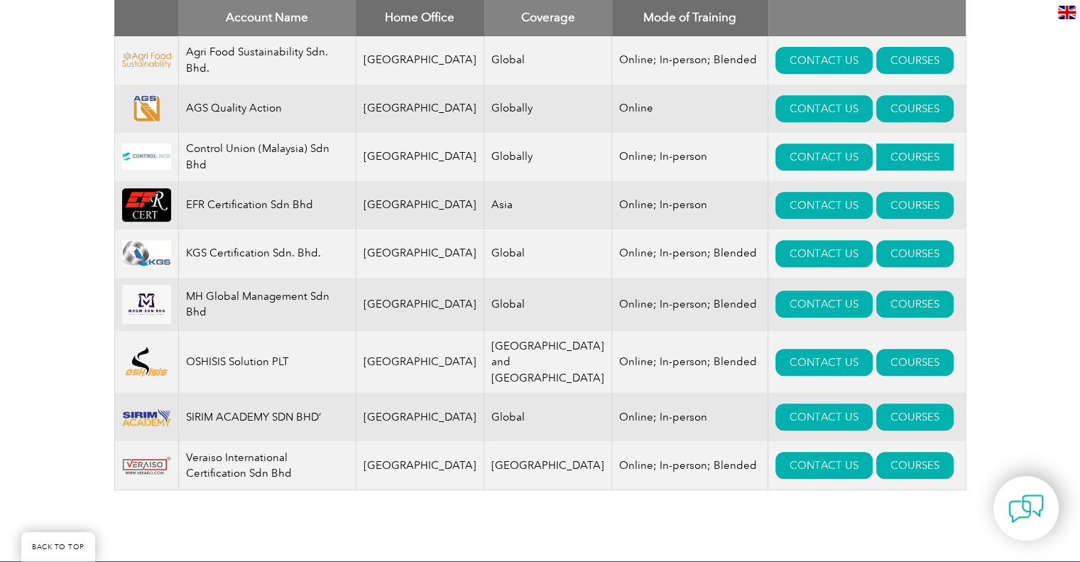
click at [885, 162] on link "COURSES" at bounding box center [914, 156] width 77 height 27
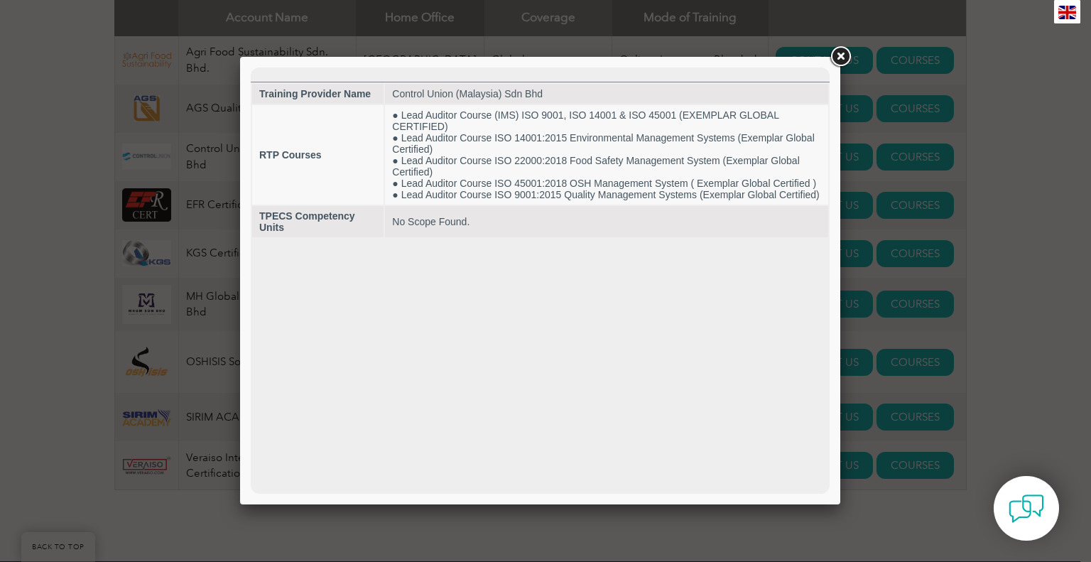
click at [845, 58] on link at bounding box center [840, 57] width 26 height 26
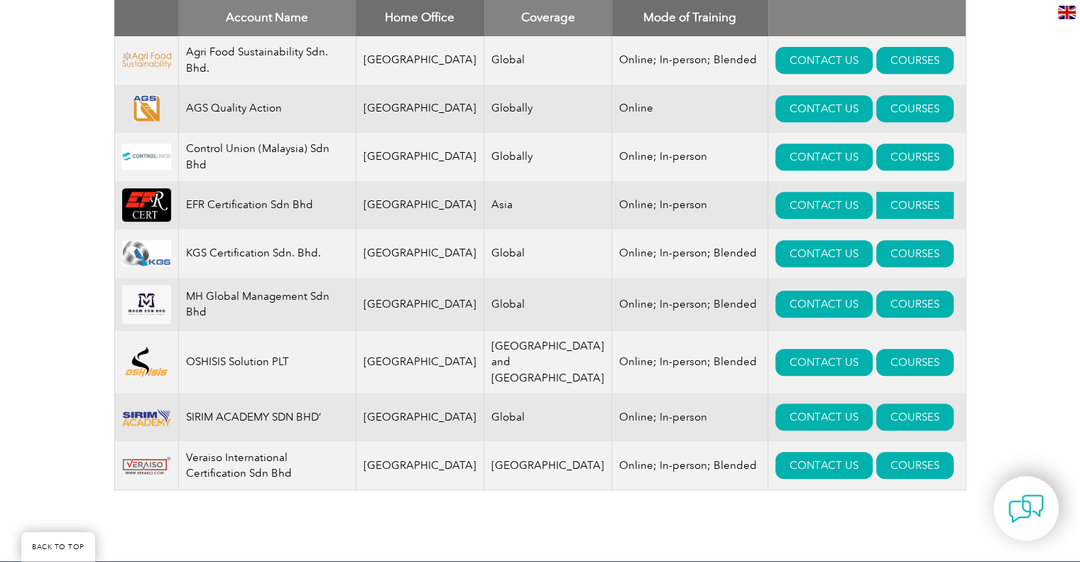
click at [887, 210] on link "COURSES" at bounding box center [914, 205] width 77 height 27
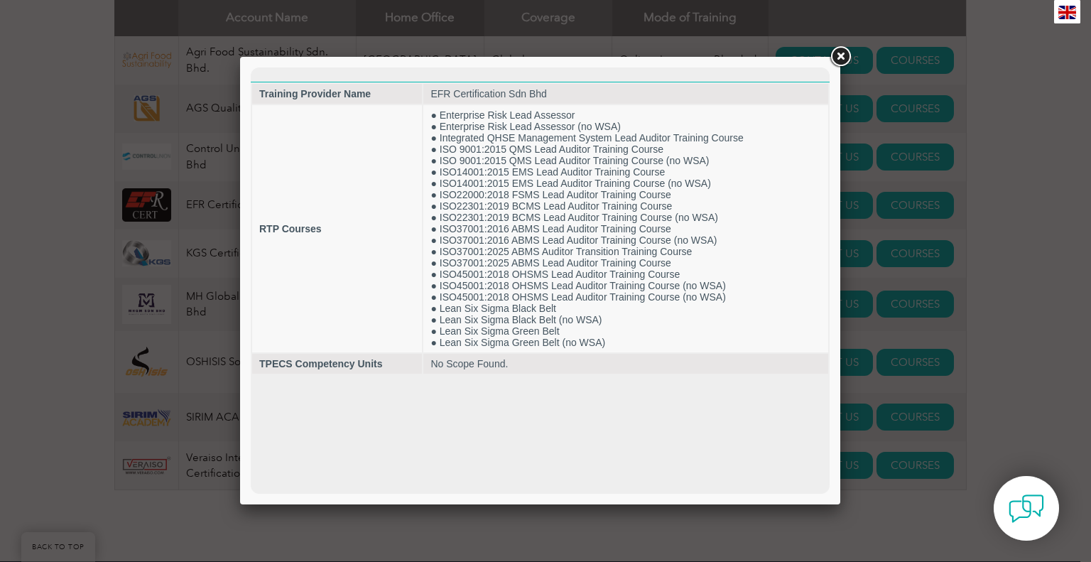
click at [114, 340] on div at bounding box center [545, 281] width 1091 height 562
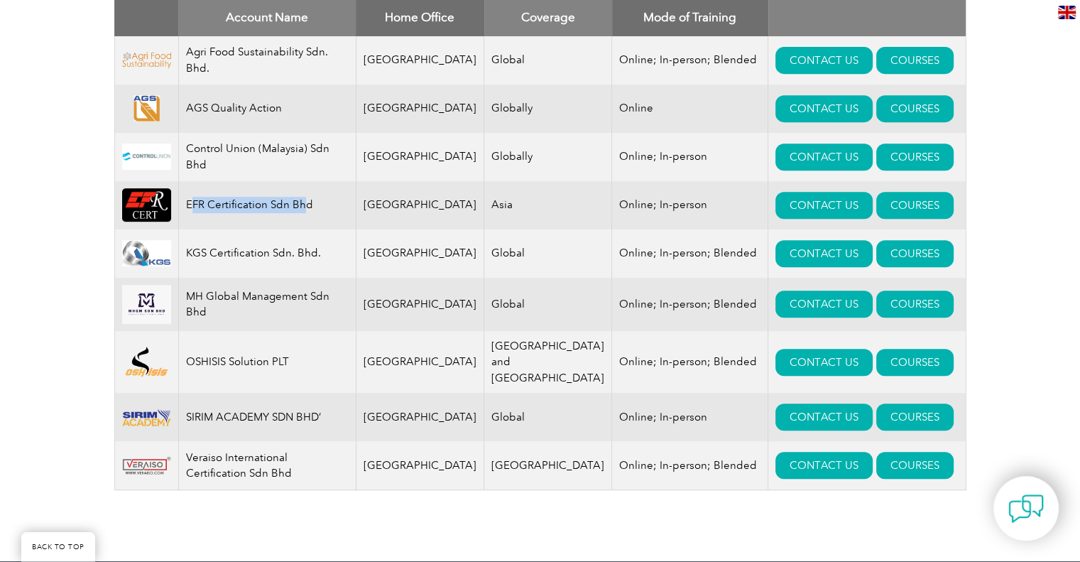
drag, startPoint x: 215, startPoint y: 203, endPoint x: 305, endPoint y: 207, distance: 89.6
click at [305, 207] on td "EFR Certification Sdn Bhd" at bounding box center [267, 205] width 178 height 48
click at [883, 261] on link "COURSES" at bounding box center [914, 253] width 77 height 27
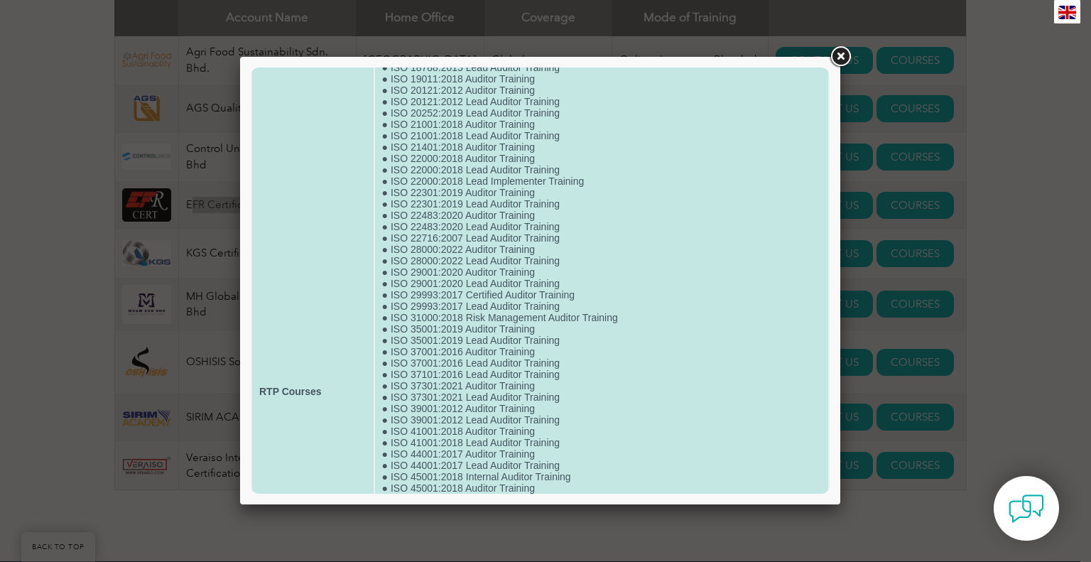
scroll to position [625, 0]
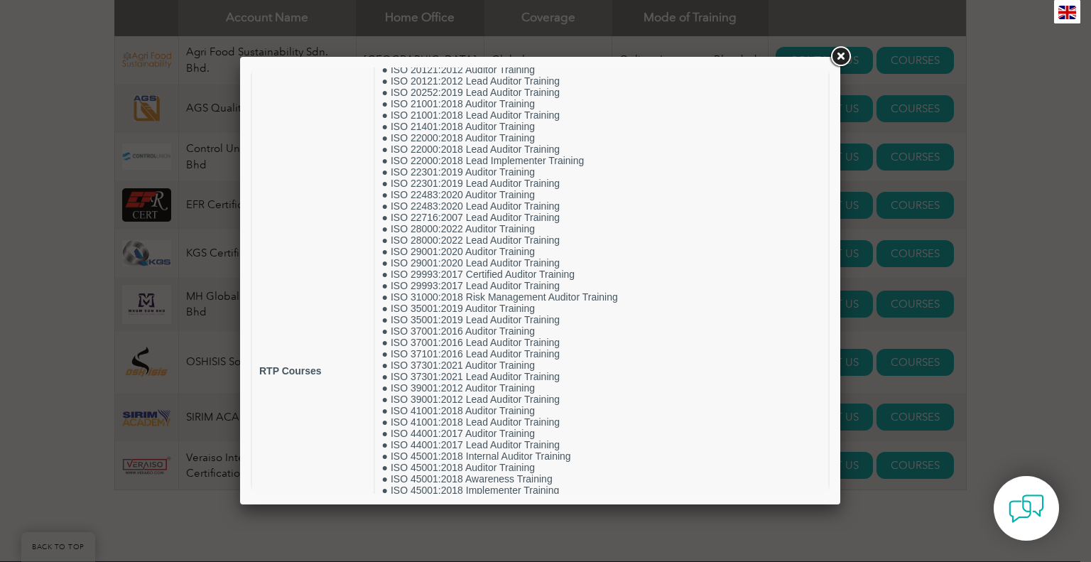
click at [43, 352] on div at bounding box center [545, 281] width 1091 height 562
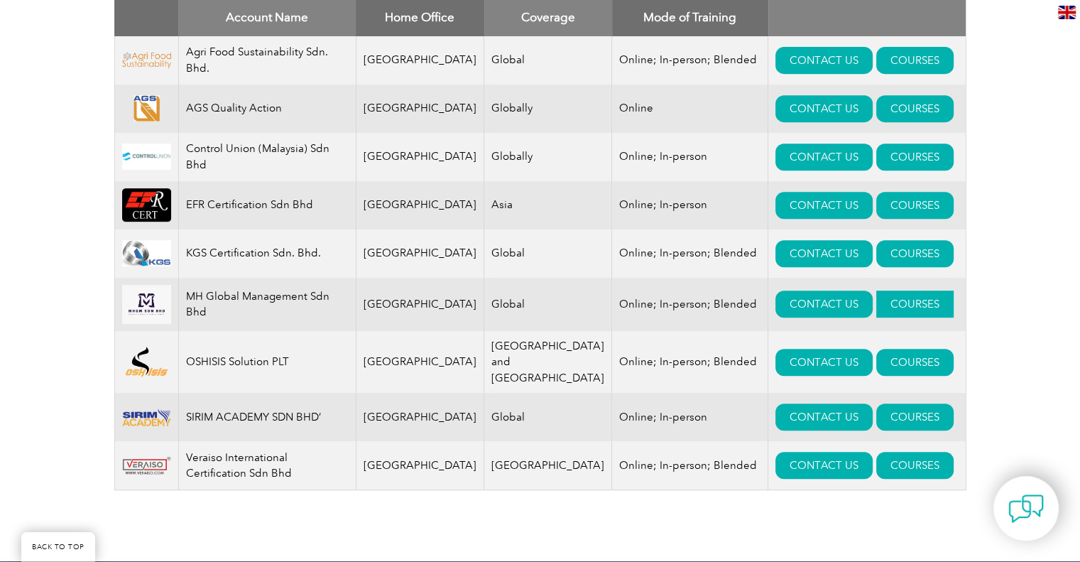
click at [881, 310] on link "COURSES" at bounding box center [914, 303] width 77 height 27
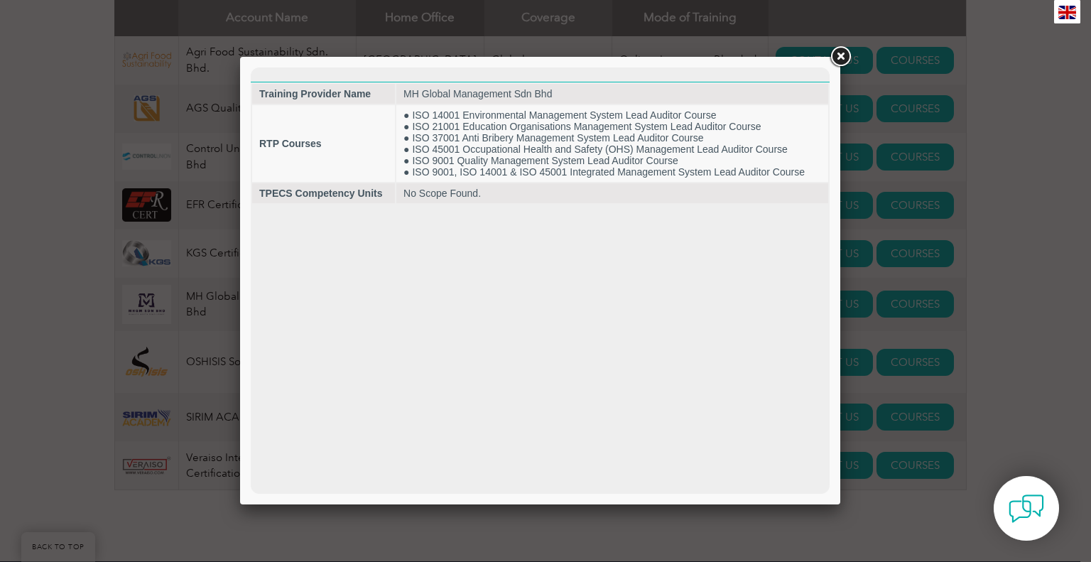
scroll to position [0, 0]
click at [64, 234] on div at bounding box center [545, 281] width 1091 height 562
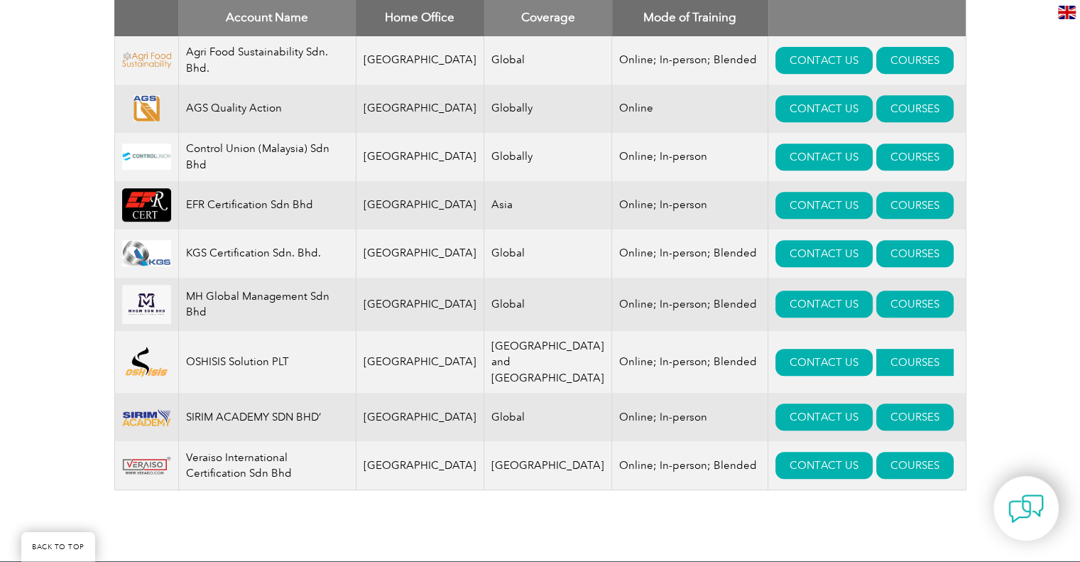
click at [876, 361] on link "COURSES" at bounding box center [914, 362] width 77 height 27
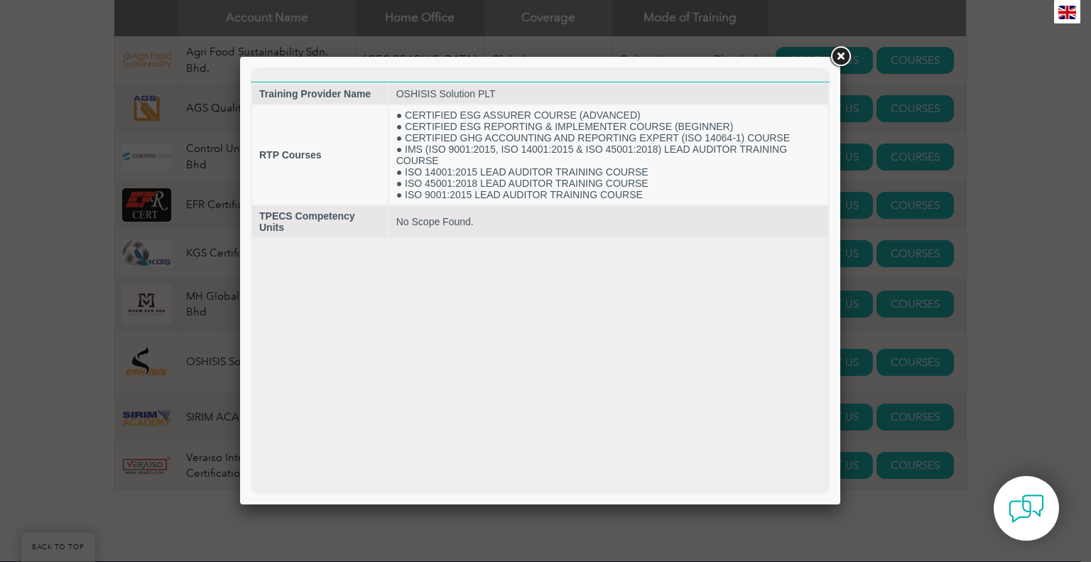
click at [119, 339] on div at bounding box center [545, 281] width 1091 height 562
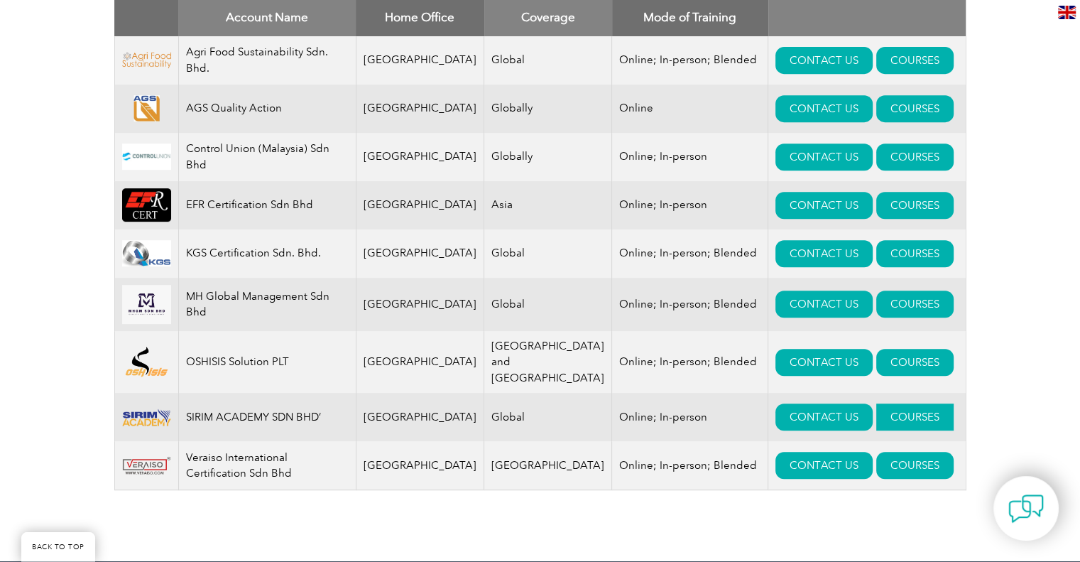
click at [876, 403] on link "COURSES" at bounding box center [914, 416] width 77 height 27
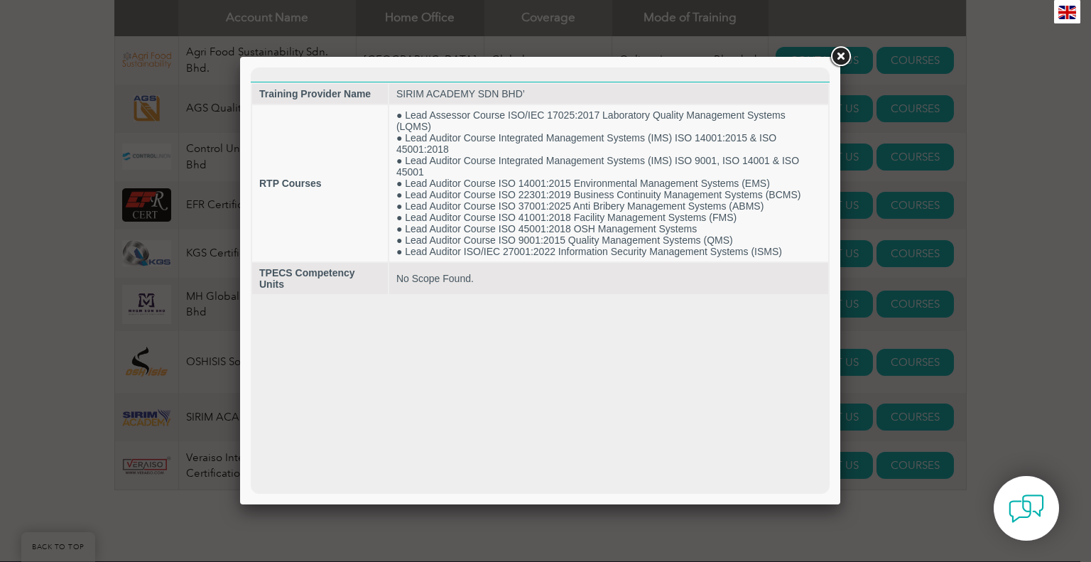
click at [0, 330] on div at bounding box center [545, 281] width 1091 height 562
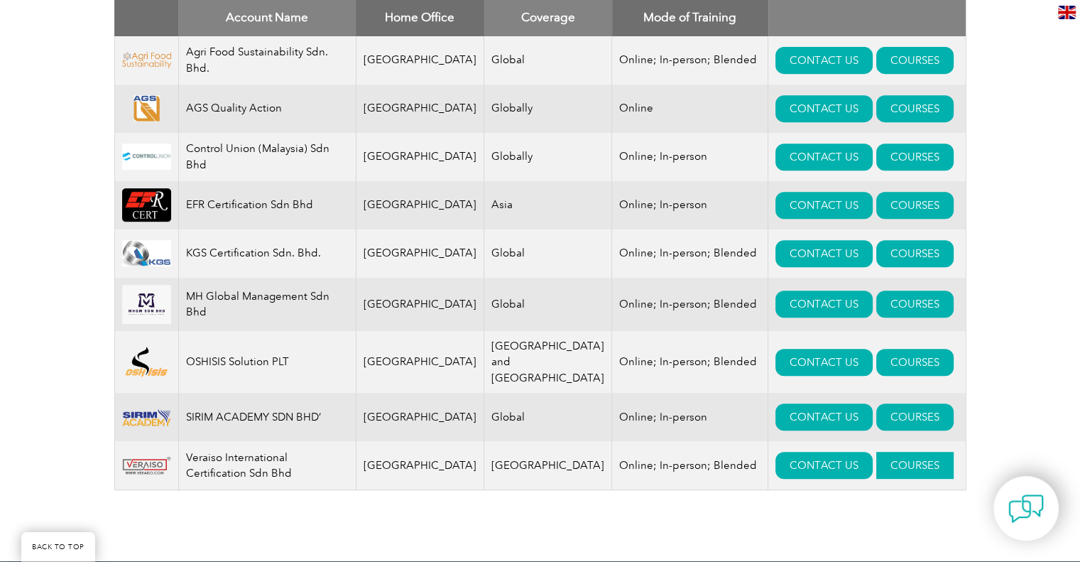
click at [876, 452] on link "COURSES" at bounding box center [914, 465] width 77 height 27
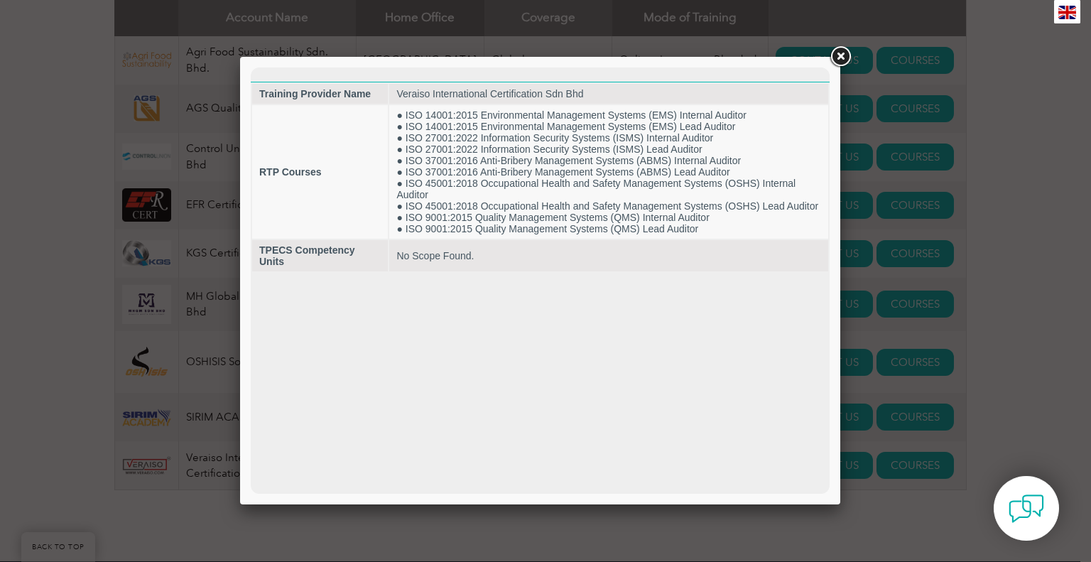
click at [50, 431] on div at bounding box center [545, 281] width 1091 height 562
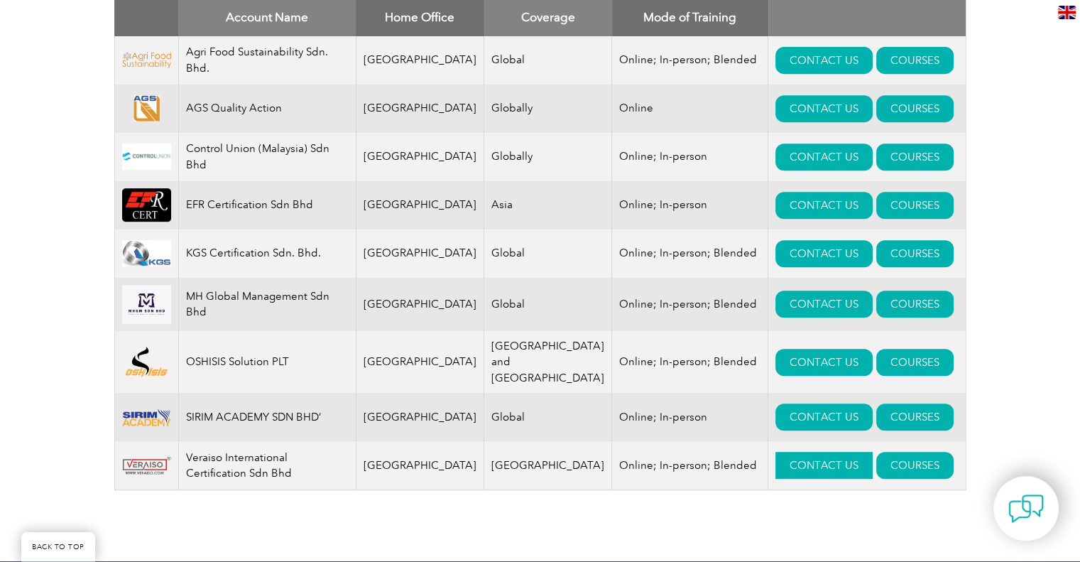
click at [787, 457] on link "CONTACT US" at bounding box center [824, 465] width 97 height 27
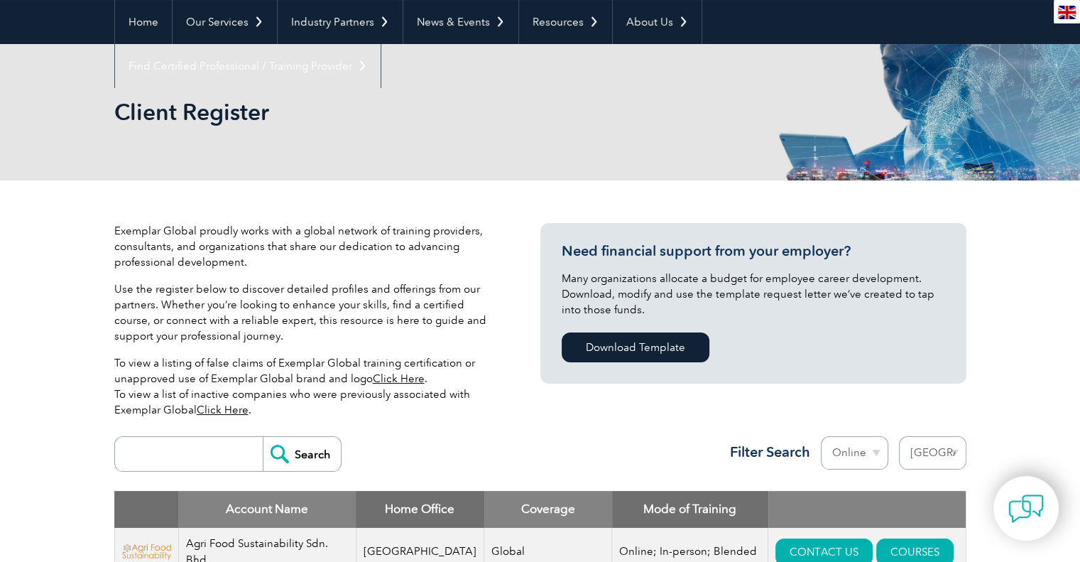
click at [944, 455] on select "Region Australia Bahrain Bangladesh Brazil Canada Colombia Dominican Republic E…" at bounding box center [932, 452] width 67 height 33
select select "[GEOGRAPHIC_DATA]"
click at [899, 436] on select "Region Australia Bahrain Bangladesh Brazil Canada Colombia Dominican Republic E…" at bounding box center [932, 452] width 67 height 33
click at [878, 455] on select "Mode Online In-person Blended" at bounding box center [854, 452] width 67 height 33
select select
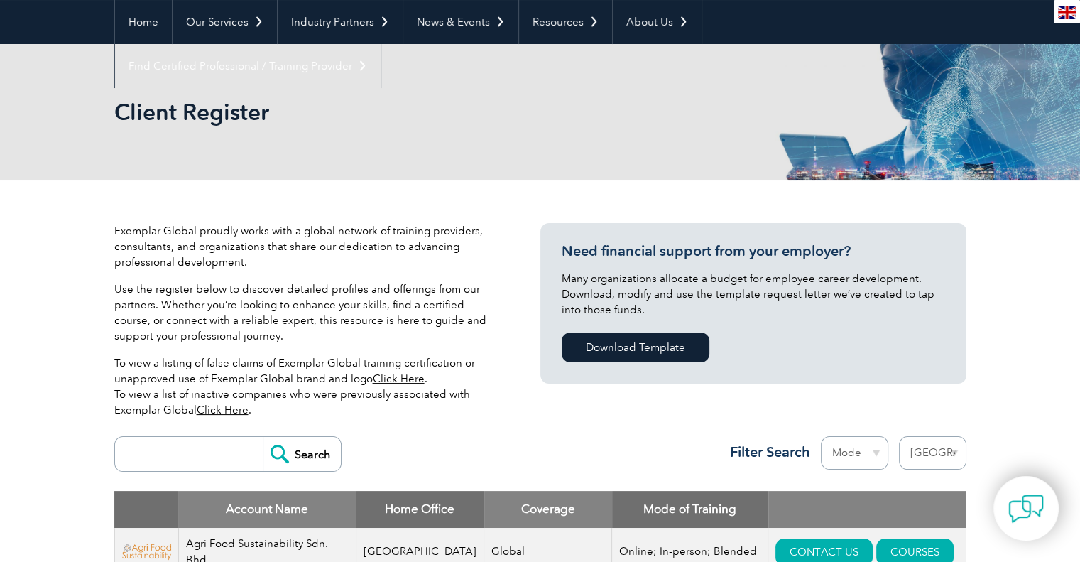
click at [821, 436] on select "Mode Online In-person Blended" at bounding box center [854, 452] width 67 height 33
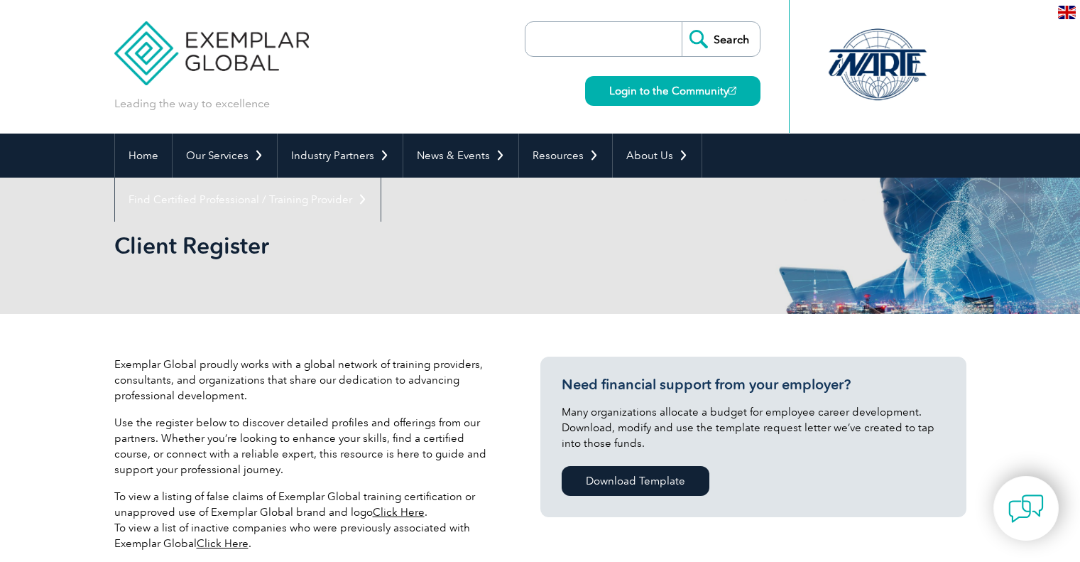
select select "[GEOGRAPHIC_DATA]"
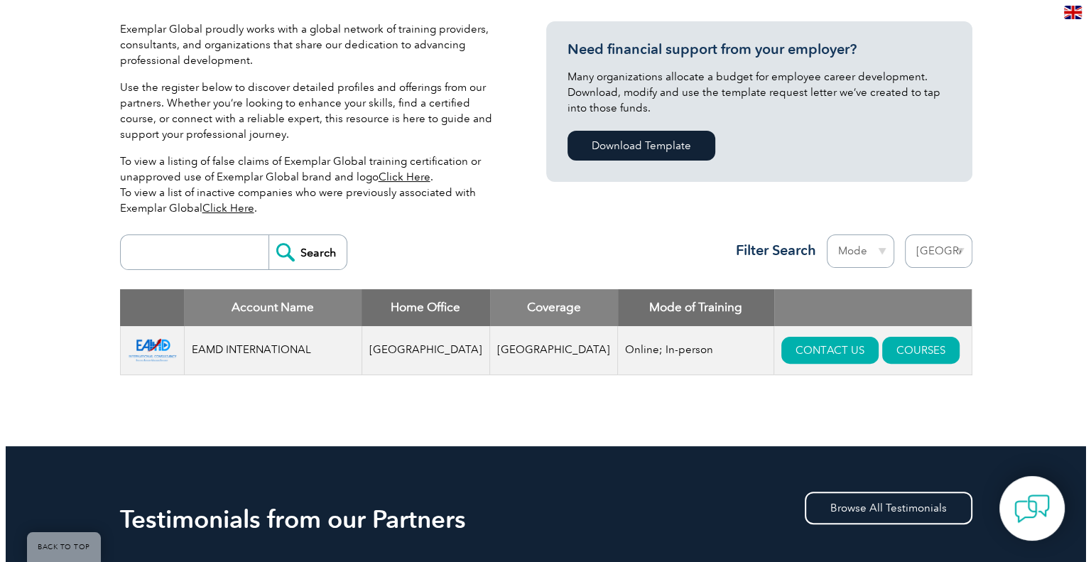
scroll to position [341, 0]
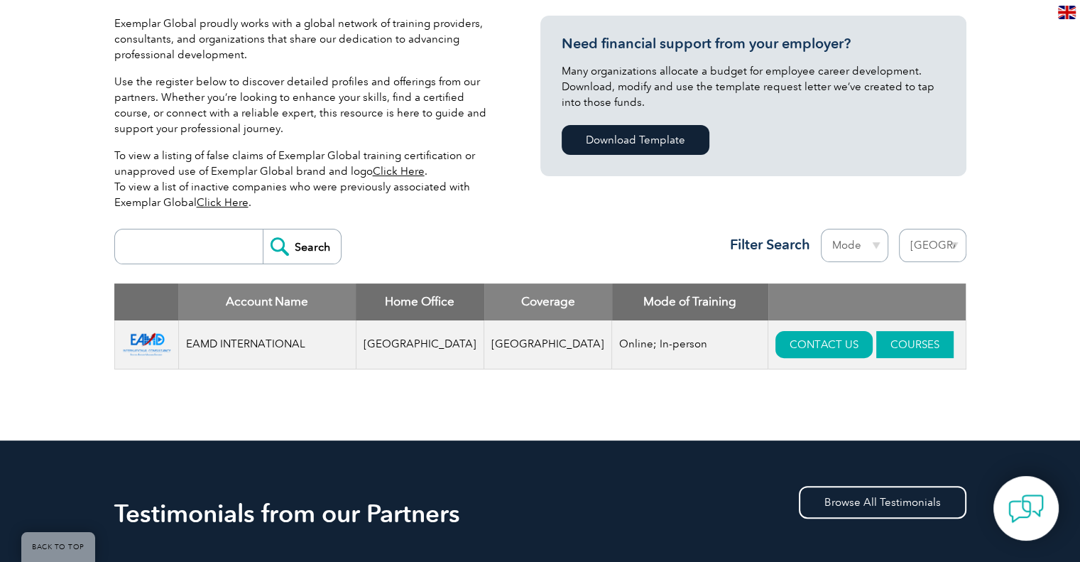
click at [876, 352] on link "COURSES" at bounding box center [914, 344] width 77 height 27
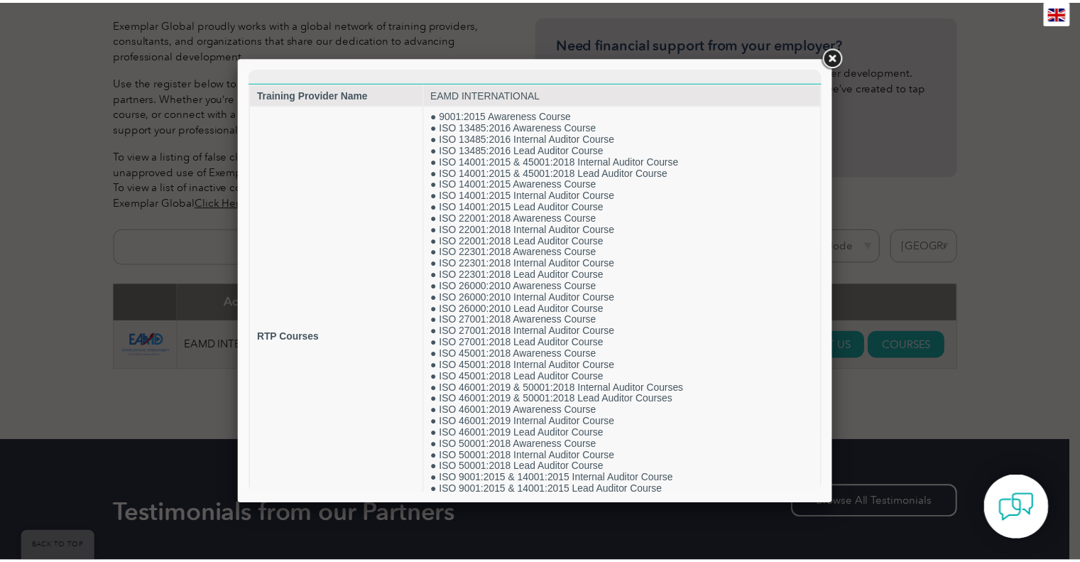
scroll to position [0, 0]
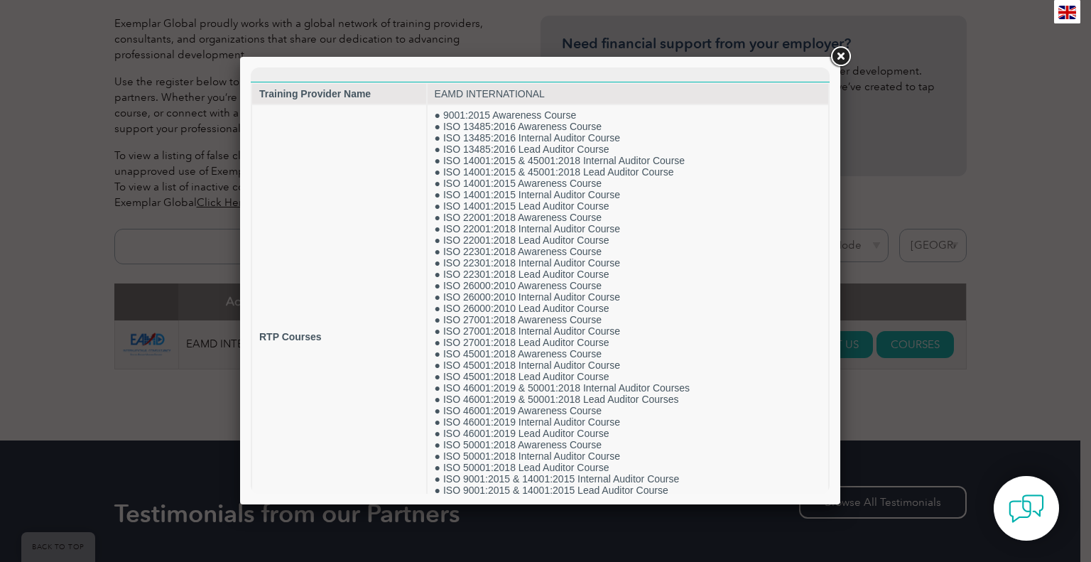
click at [845, 55] on link at bounding box center [840, 57] width 26 height 26
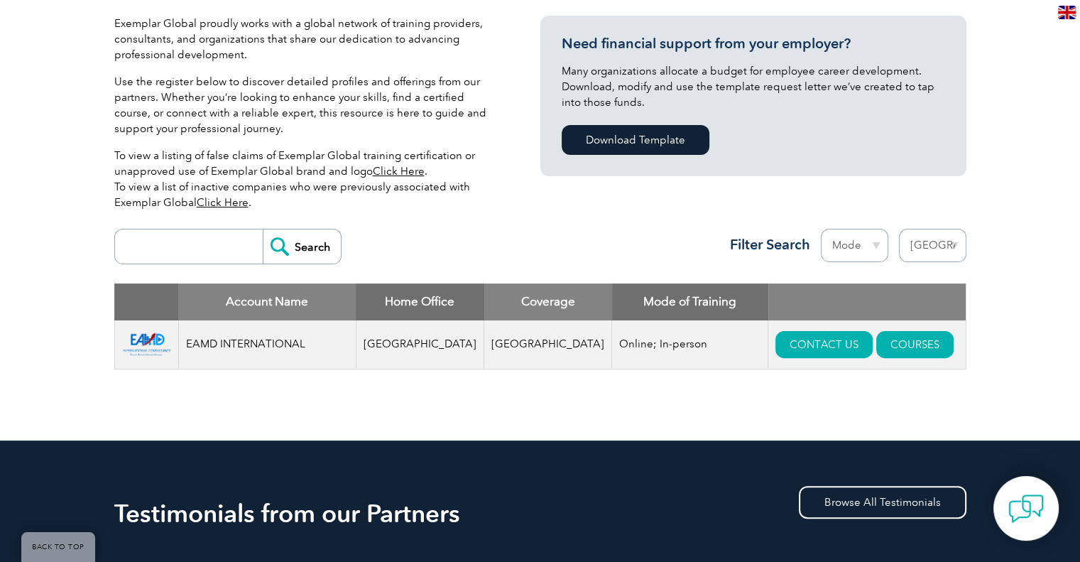
click at [384, 418] on div "Exemplar Global proudly works with a global network of training providers, cons…" at bounding box center [540, 206] width 852 height 467
click at [873, 238] on select "Mode Online In-person Blended" at bounding box center [854, 245] width 67 height 33
click at [538, 233] on div "Search Region [GEOGRAPHIC_DATA] [GEOGRAPHIC_DATA] [GEOGRAPHIC_DATA] [GEOGRAPHIC…" at bounding box center [540, 253] width 852 height 62
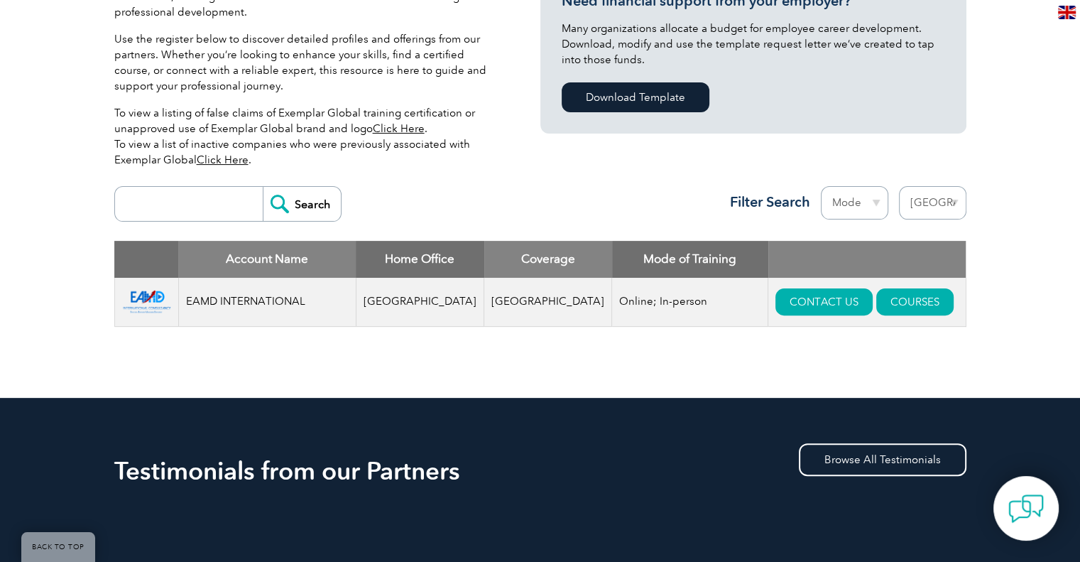
click at [549, 203] on div "Search Region [GEOGRAPHIC_DATA] [GEOGRAPHIC_DATA] [GEOGRAPHIC_DATA] [GEOGRAPHIC…" at bounding box center [540, 210] width 852 height 62
